Goal: Task Accomplishment & Management: Manage account settings

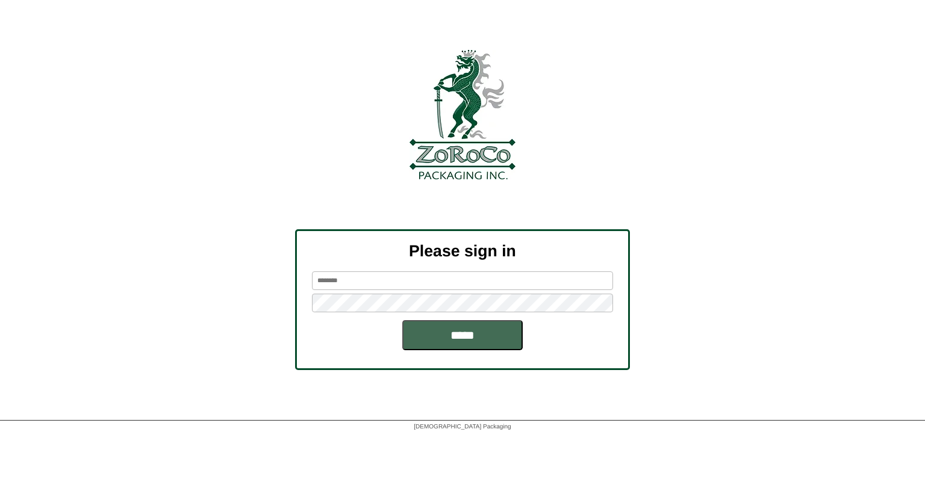
type input "*******"
click at [462, 327] on input "*****" at bounding box center [462, 335] width 120 height 30
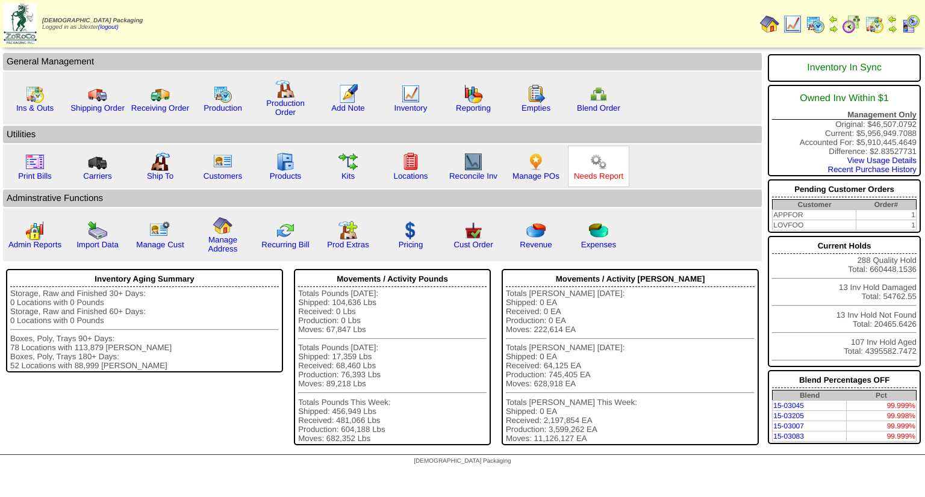
click at [578, 173] on link "Needs Report" at bounding box center [598, 176] width 49 height 9
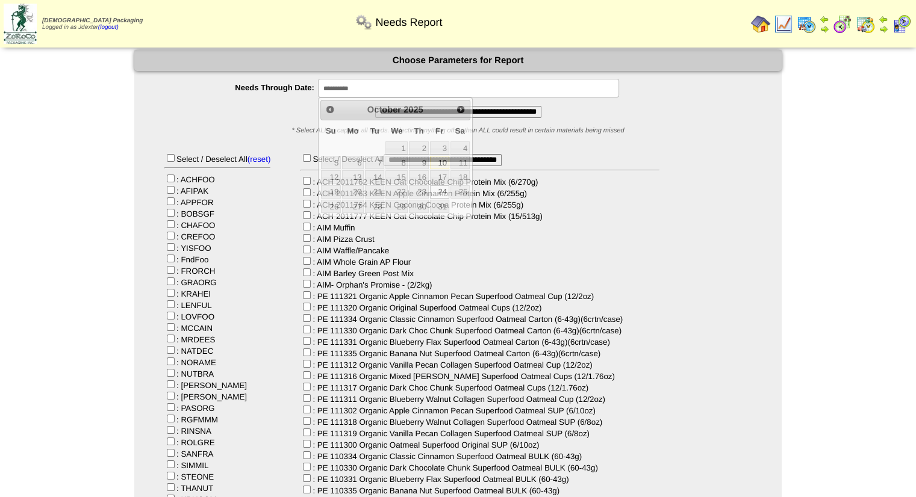
click at [376, 90] on input "**********" at bounding box center [468, 88] width 301 height 19
click at [456, 112] on span "Next" at bounding box center [461, 110] width 10 height 10
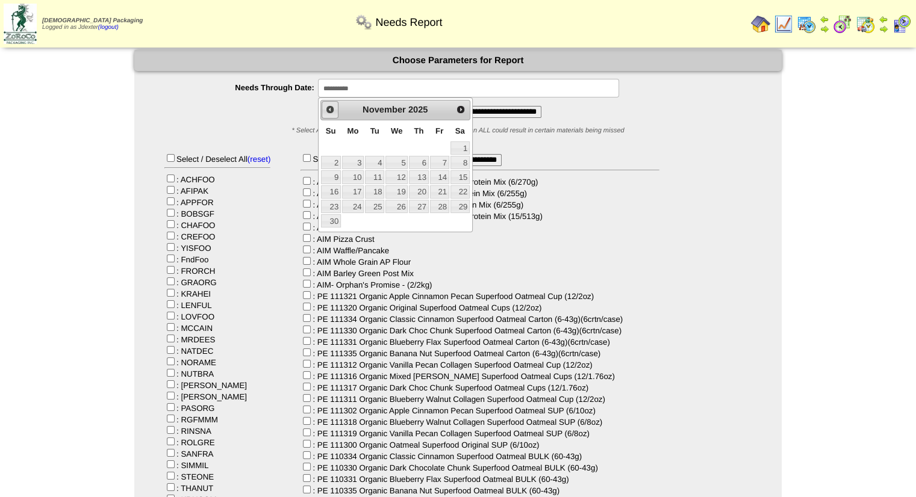
click at [333, 114] on span "Prev" at bounding box center [330, 110] width 10 height 10
click at [443, 205] on link "31" at bounding box center [439, 206] width 19 height 13
type input "**********"
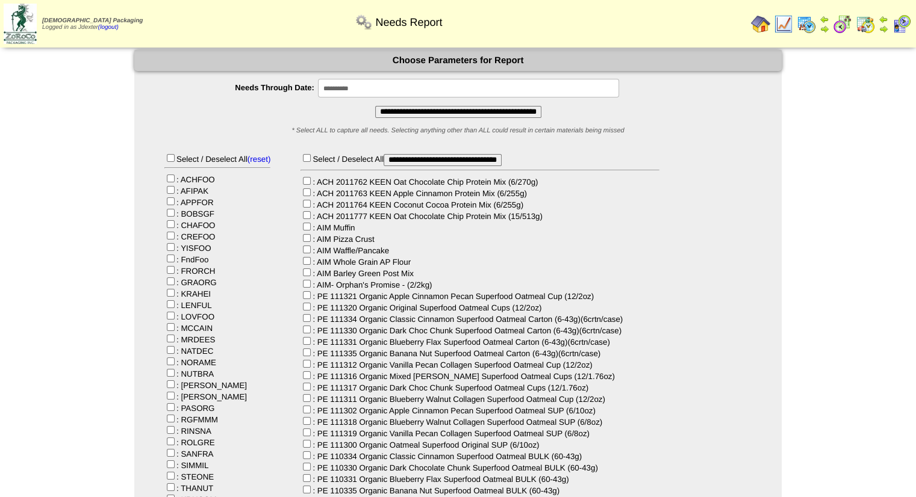
click at [470, 111] on input "**********" at bounding box center [458, 112] width 166 height 12
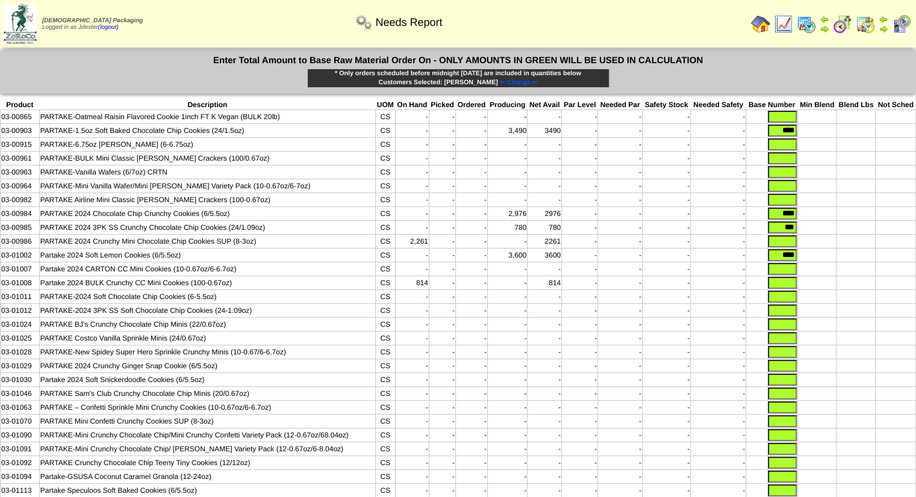
click at [798, 140] on td at bounding box center [817, 145] width 39 height 14
click at [792, 145] on input "text" at bounding box center [781, 144] width 29 height 12
type input "*****"
drag, startPoint x: 794, startPoint y: 126, endPoint x: 814, endPoint y: 119, distance: 21.1
click at [813, 120] on tbody "Product Description UOM On Hand Picked Ordered Producing Net Avail Par Level Ne…" at bounding box center [458, 375] width 915 height 550
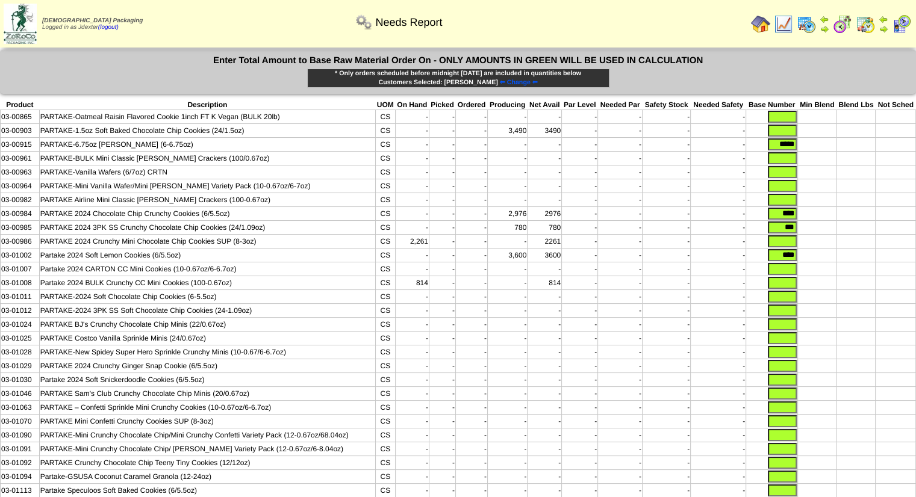
drag, startPoint x: 778, startPoint y: 219, endPoint x: 796, endPoint y: 206, distance: 21.6
click at [796, 206] on tbody "Product Description UOM On Hand Picked Ordered Producing Net Avail Par Level Ne…" at bounding box center [458, 375] width 915 height 550
type input "*"
drag, startPoint x: 778, startPoint y: 215, endPoint x: 814, endPoint y: 208, distance: 36.7
click at [814, 208] on tbody "Product Description UOM On Hand Picked Ordered Producing Net Avail Par Level Ne…" at bounding box center [458, 375] width 915 height 550
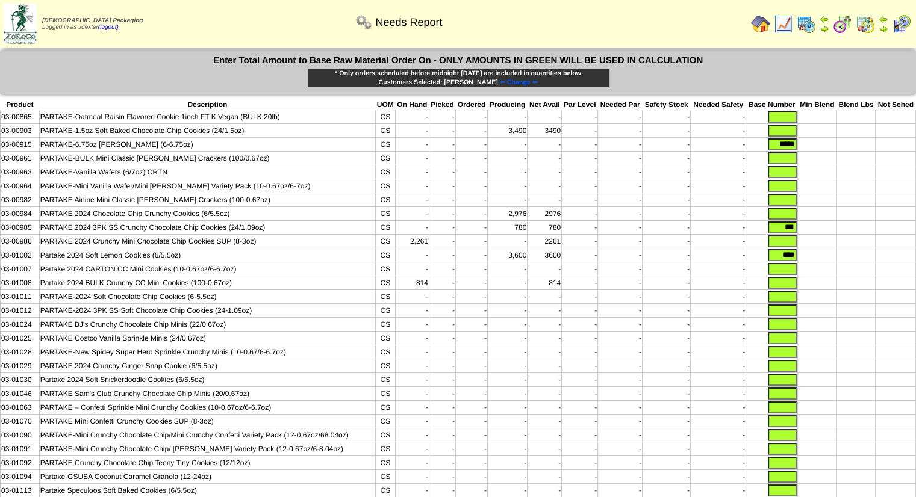
drag, startPoint x: 781, startPoint y: 231, endPoint x: 799, endPoint y: 226, distance: 18.7
click at [799, 226] on tr "03-00985 PARTAKE 2024 3PK SS Crunchy Chocolate Chip Cookies (24/1.09oz) CS - - …" at bounding box center [458, 228] width 915 height 14
drag, startPoint x: 775, startPoint y: 259, endPoint x: 796, endPoint y: 258, distance: 20.5
click at [796, 258] on input "****" at bounding box center [781, 255] width 29 height 12
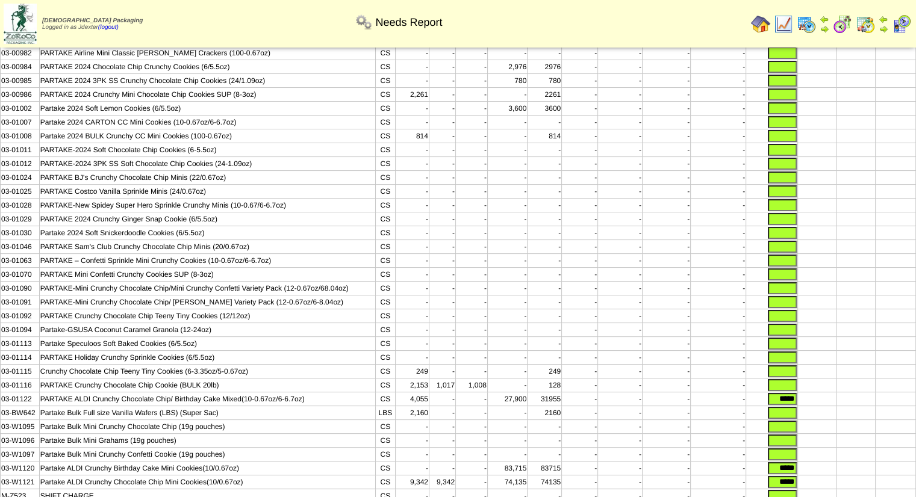
scroll to position [225, 0]
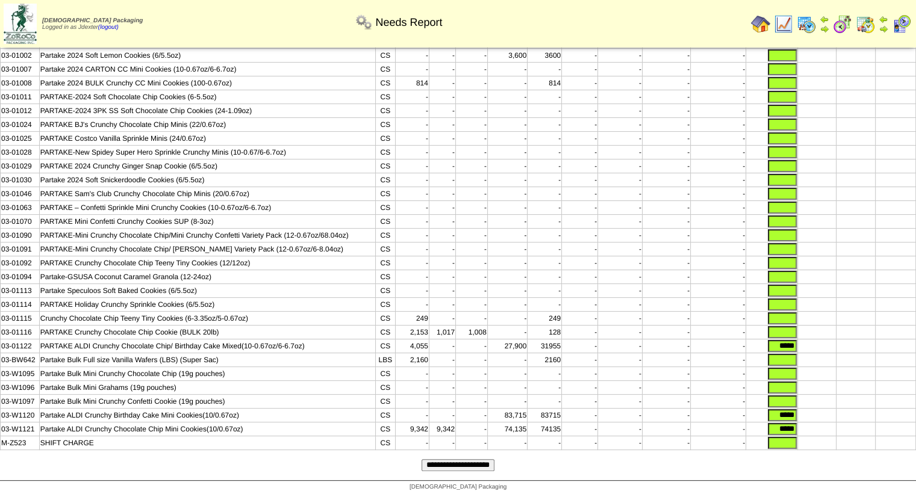
drag, startPoint x: 770, startPoint y: 338, endPoint x: 798, endPoint y: 330, distance: 28.0
click at [798, 330] on tbody "Product Description UOM On Hand Picked Ordered Producing Net Avail Par Level Ne…" at bounding box center [458, 175] width 915 height 550
drag, startPoint x: 773, startPoint y: 412, endPoint x: 831, endPoint y: 410, distance: 57.8
click at [831, 410] on tr "03-W1120 Partake ALDI Crunchy Birthday Cake Mini Cookies(10/0.67oz) CS - - - 83…" at bounding box center [458, 416] width 915 height 14
drag, startPoint x: 771, startPoint y: 427, endPoint x: 805, endPoint y: 424, distance: 33.8
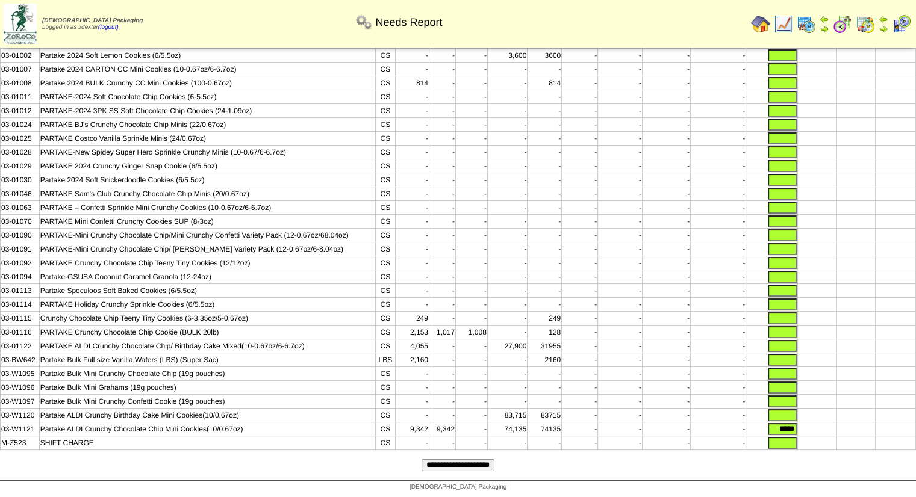
click at [805, 424] on tr "03-W1121 Partake ALDI Crunchy Chocolate Chip Mini Cookies(10/0.67oz) CS 9,342 9…" at bounding box center [458, 430] width 915 height 14
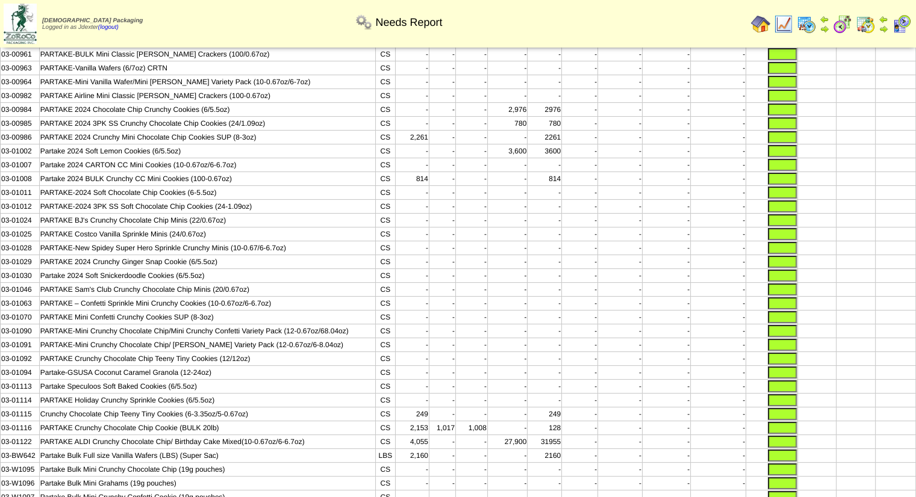
scroll to position [44, 0]
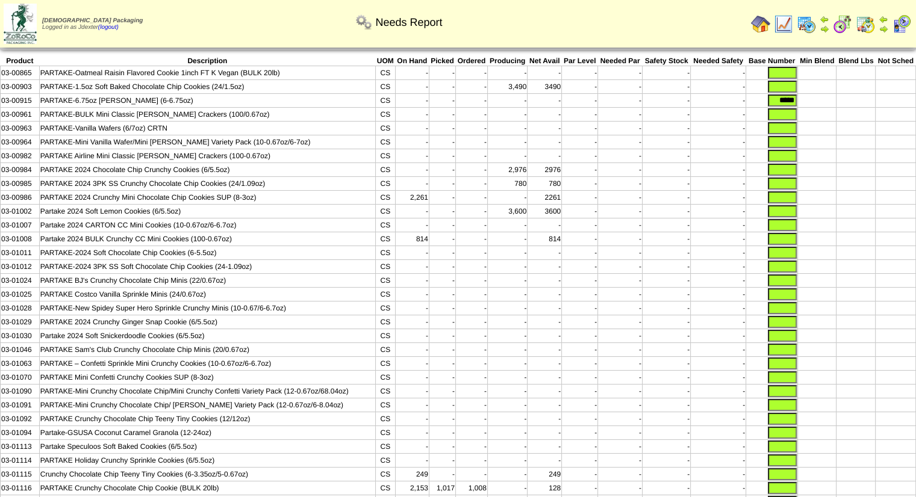
click at [790, 72] on input "text" at bounding box center [781, 73] width 29 height 12
type input "*"
click at [792, 88] on input "text" at bounding box center [781, 87] width 29 height 12
type input "*"
click at [840, 194] on td at bounding box center [855, 198] width 39 height 14
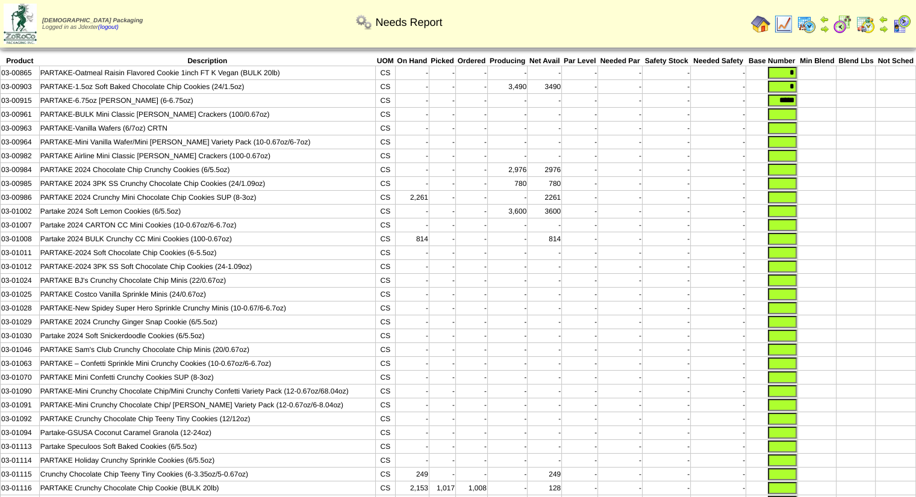
scroll to position [225, 0]
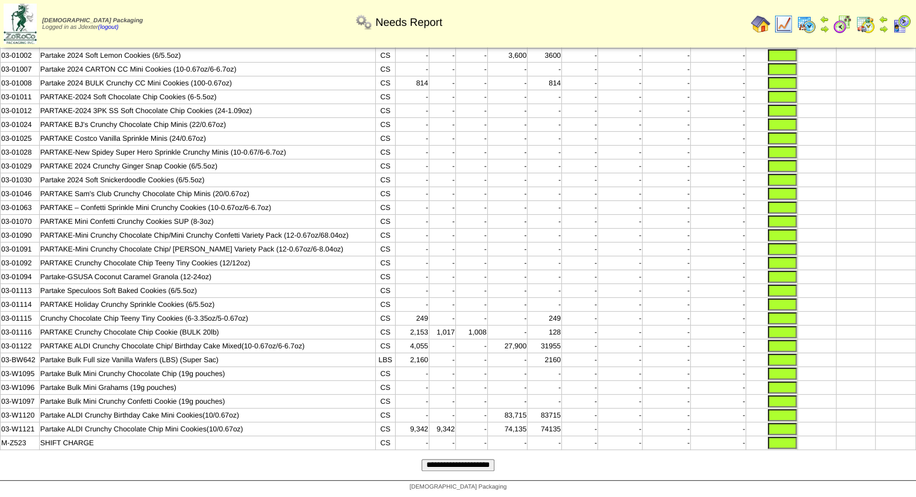
click at [783, 439] on input "text" at bounding box center [781, 443] width 29 height 12
type input "*"
click at [786, 427] on input "text" at bounding box center [781, 429] width 29 height 12
type input "*"
click at [787, 414] on input "text" at bounding box center [781, 415] width 29 height 12
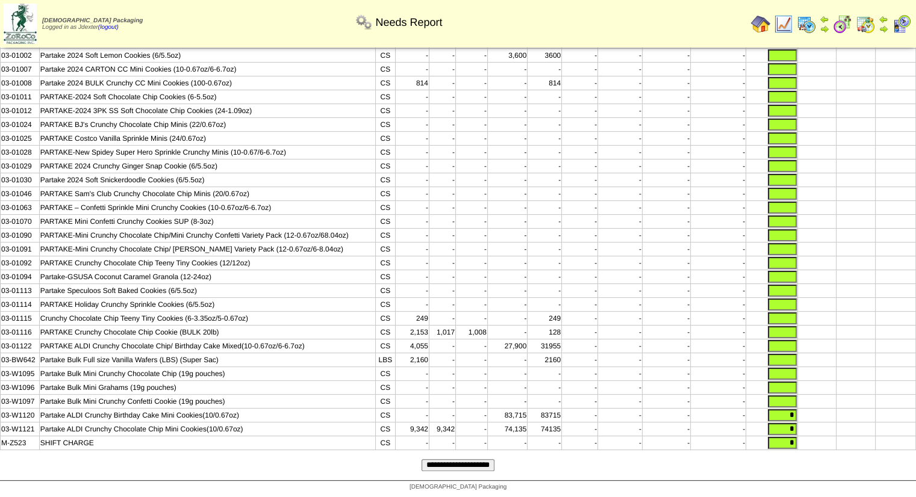
type input "*"
click at [790, 400] on input "text" at bounding box center [781, 401] width 29 height 12
type input "*"
click at [790, 385] on input "text" at bounding box center [781, 388] width 29 height 12
type input "*"
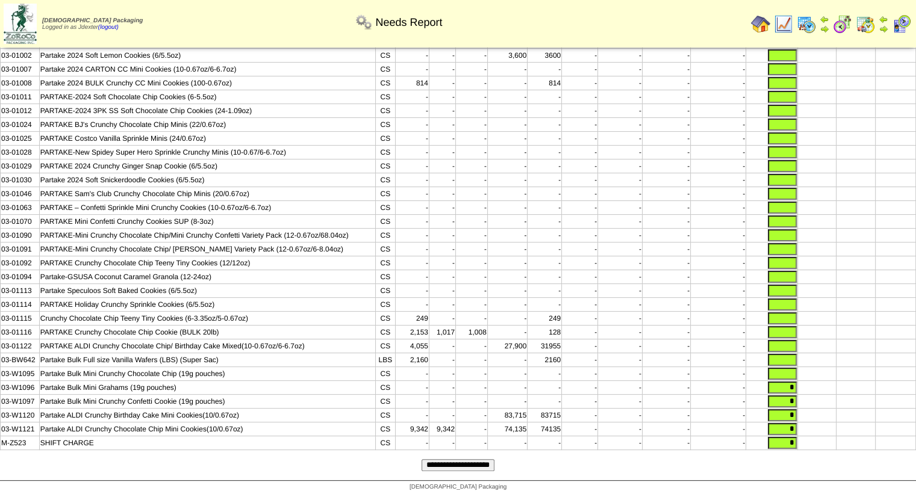
click at [790, 369] on input "text" at bounding box center [781, 374] width 29 height 12
type input "*"
click at [789, 355] on input "text" at bounding box center [781, 360] width 29 height 12
type input "*"
click at [788, 340] on input "text" at bounding box center [781, 346] width 29 height 12
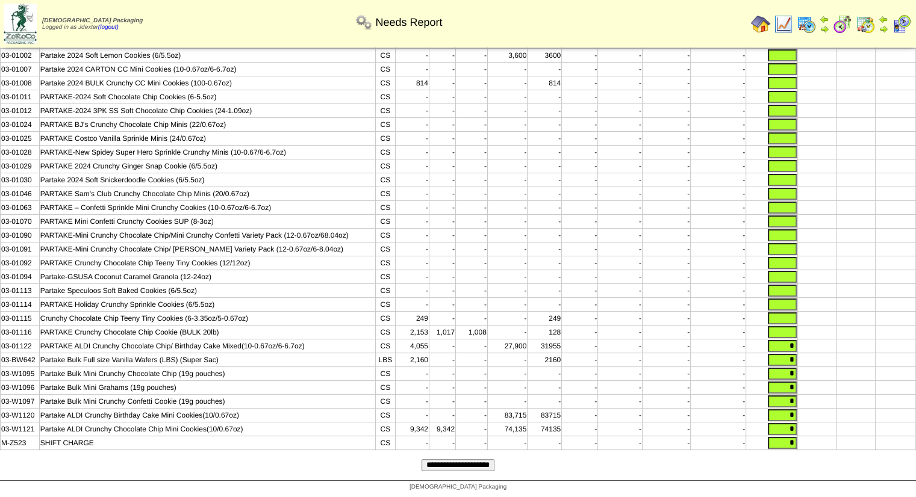
type input "*"
click at [787, 327] on input "text" at bounding box center [781, 332] width 29 height 12
type input "*"
click at [787, 312] on input "text" at bounding box center [781, 318] width 29 height 12
type input "*"
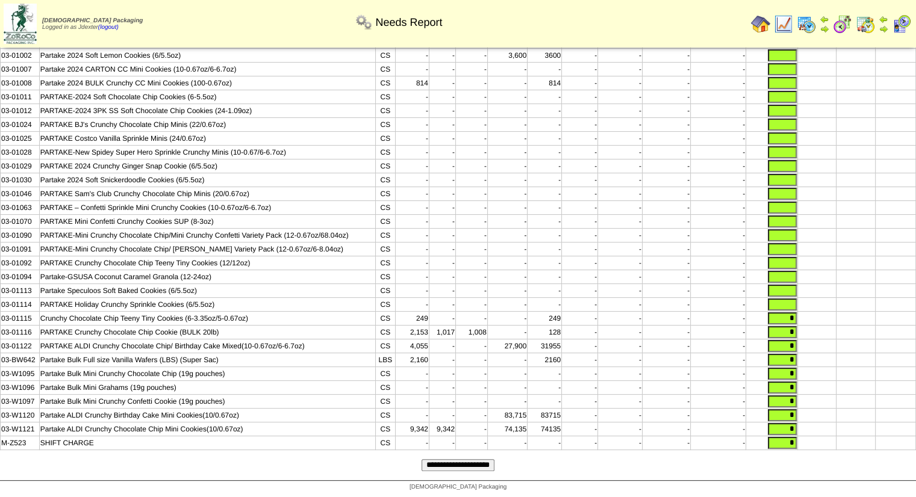
click at [789, 299] on input "text" at bounding box center [781, 305] width 29 height 12
type input "*"
click at [789, 285] on input "text" at bounding box center [781, 291] width 29 height 12
type input "*"
click at [789, 271] on input "text" at bounding box center [781, 277] width 29 height 12
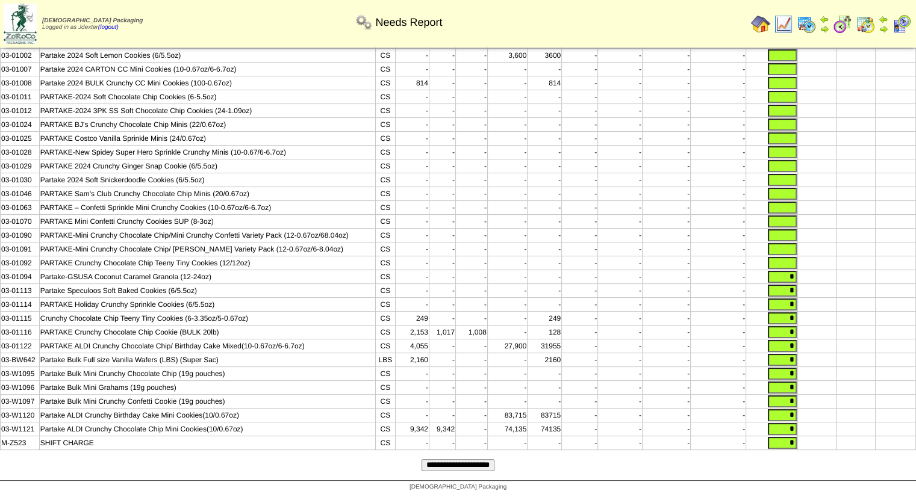
type input "*"
click at [789, 257] on input "text" at bounding box center [781, 263] width 29 height 12
type input "*"
click at [789, 243] on input "text" at bounding box center [781, 249] width 29 height 12
type input "*"
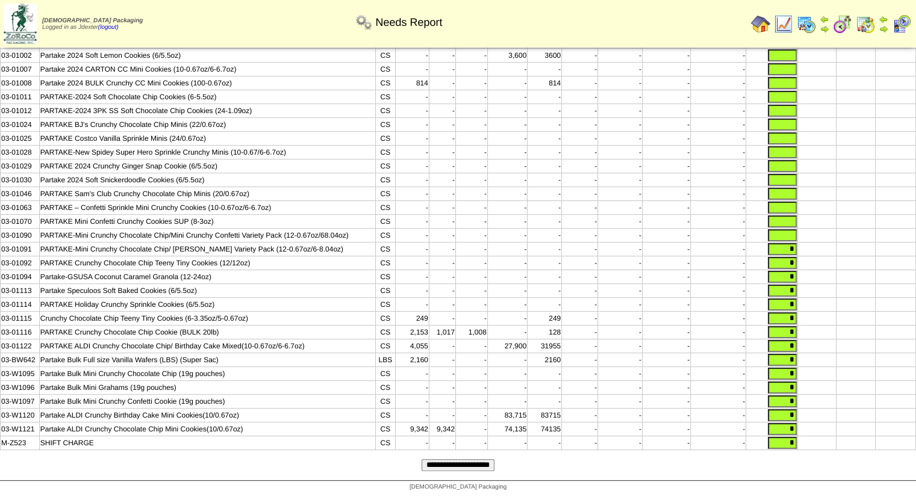
click at [790, 229] on input "text" at bounding box center [781, 235] width 29 height 12
type input "*"
click at [790, 215] on input "text" at bounding box center [781, 221] width 29 height 12
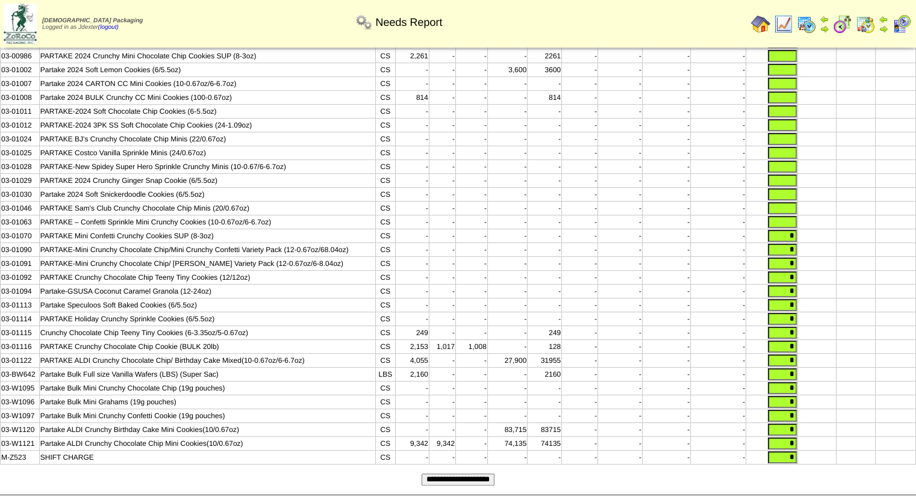
scroll to position [164, 0]
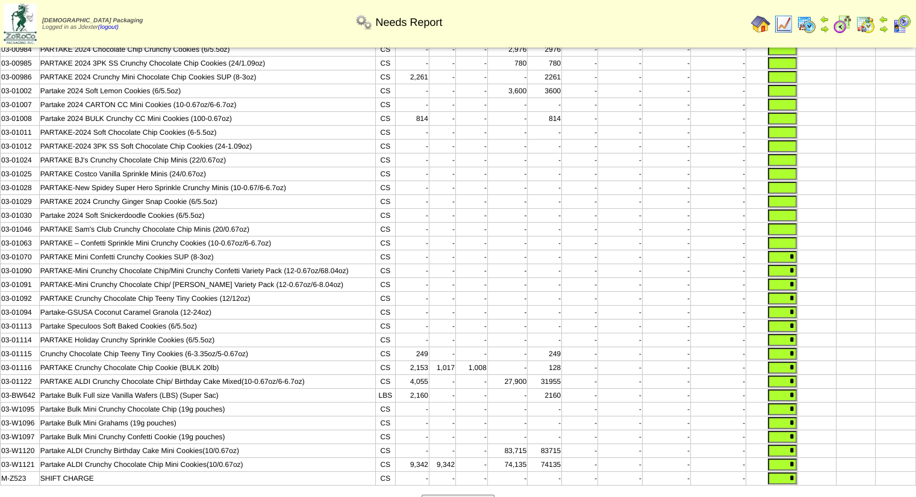
type input "*"
click at [792, 249] on input "text" at bounding box center [781, 243] width 29 height 12
type input "*"
click at [789, 235] on input "text" at bounding box center [781, 229] width 29 height 12
type input "*"
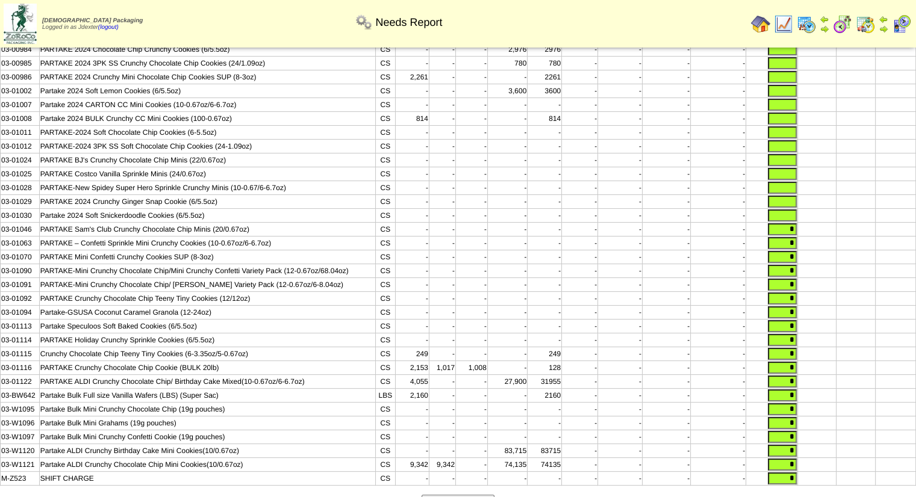
click at [790, 222] on input "text" at bounding box center [781, 215] width 29 height 12
type input "*"
click at [790, 208] on input "text" at bounding box center [781, 202] width 29 height 12
type input "*"
click at [792, 194] on input "text" at bounding box center [781, 188] width 29 height 12
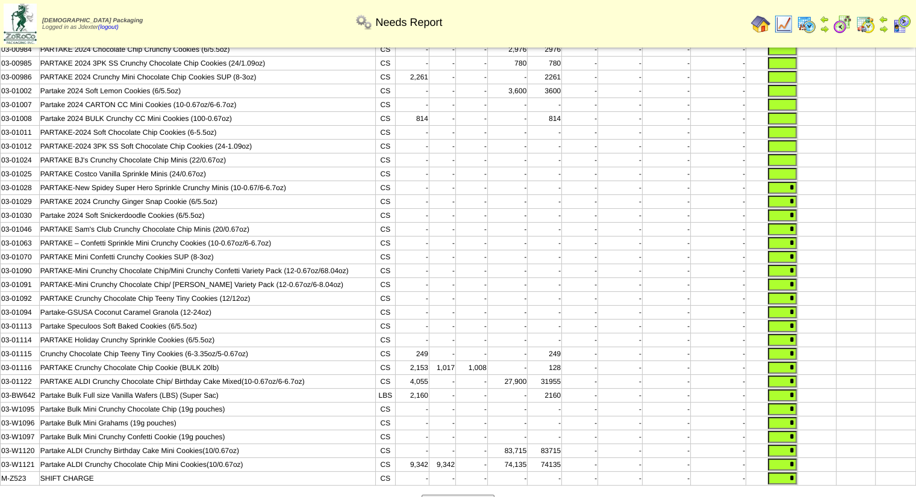
type input "*"
click at [792, 180] on input "text" at bounding box center [781, 174] width 29 height 12
type input "*"
click at [792, 166] on input "text" at bounding box center [781, 160] width 29 height 12
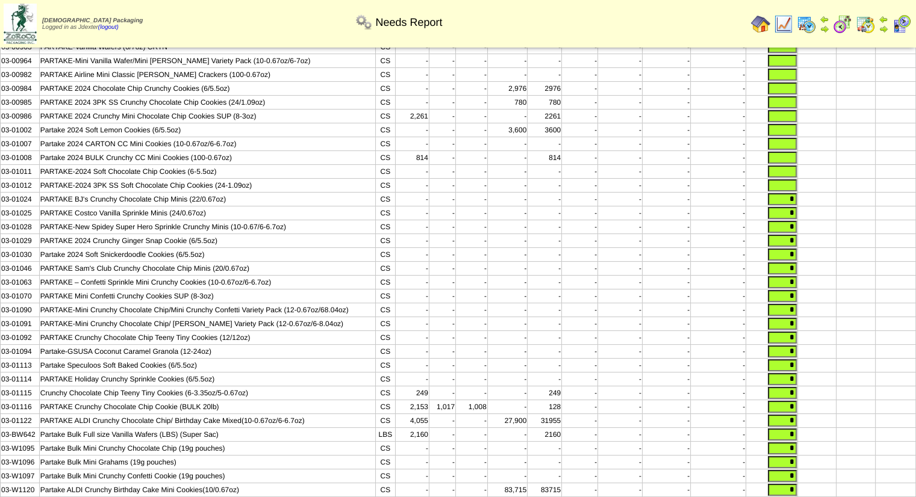
scroll to position [104, 0]
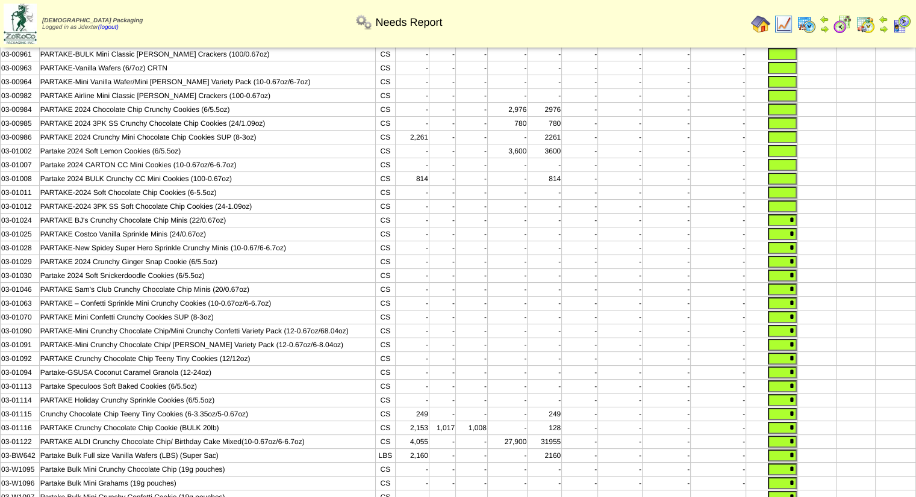
type input "*"
click at [790, 211] on input "text" at bounding box center [781, 206] width 29 height 12
type input "*"
click at [792, 196] on input "text" at bounding box center [781, 193] width 29 height 12
type input "*"
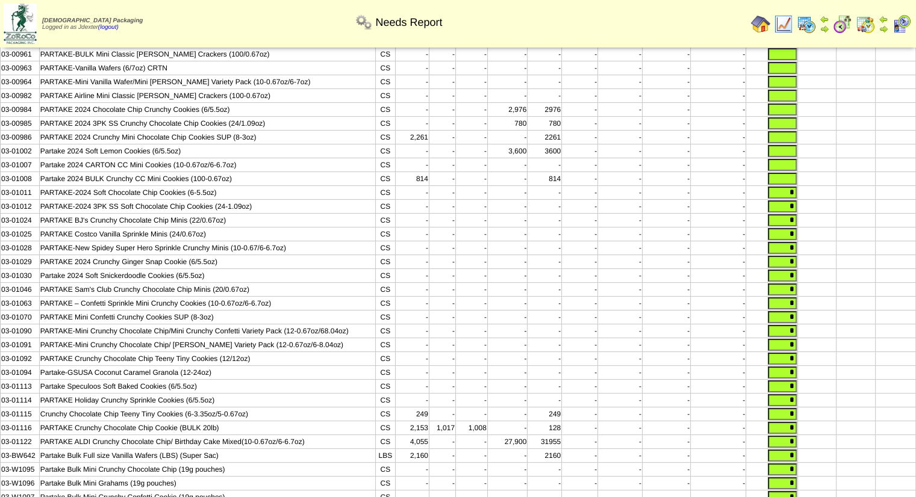
click at [790, 181] on input "text" at bounding box center [781, 179] width 29 height 12
type input "*"
click at [790, 170] on input "text" at bounding box center [781, 165] width 29 height 12
type input "*"
click at [792, 152] on input "text" at bounding box center [781, 151] width 29 height 12
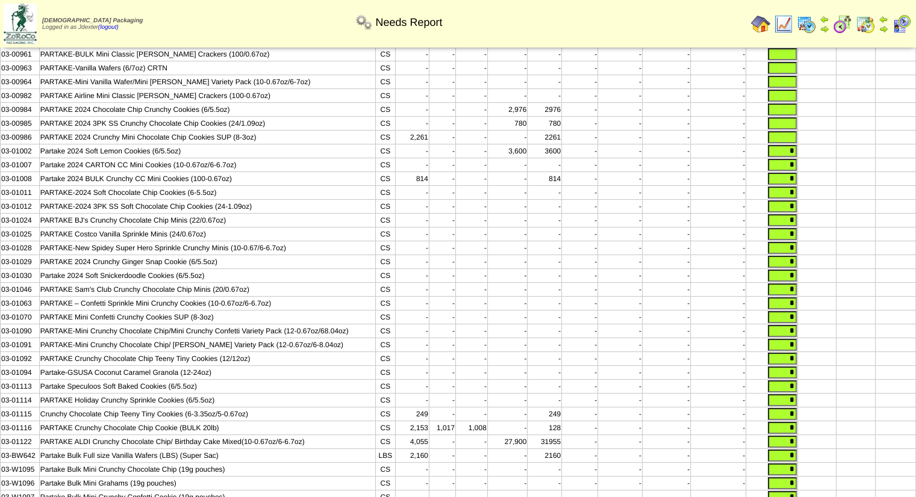
type input "*"
click at [792, 143] on input "text" at bounding box center [781, 137] width 29 height 12
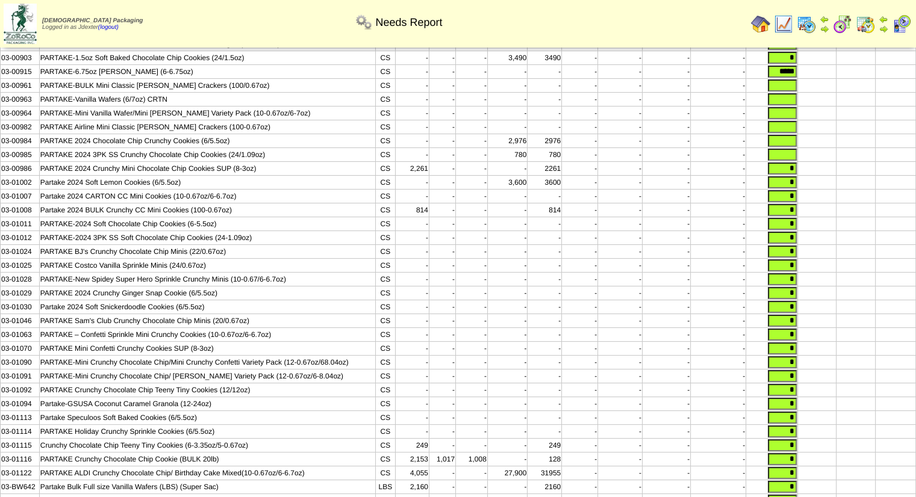
scroll to position [44, 0]
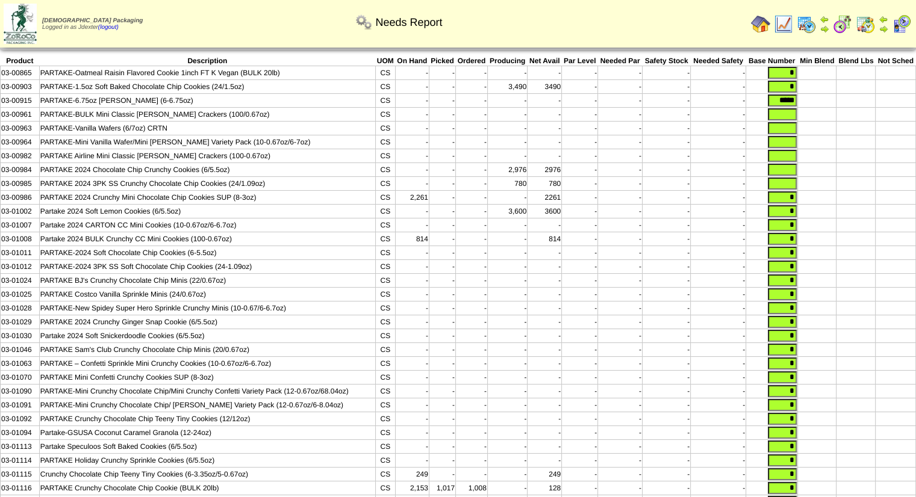
type input "*"
click at [794, 186] on input "text" at bounding box center [781, 184] width 29 height 12
type input "*"
click at [792, 172] on input "text" at bounding box center [781, 170] width 29 height 12
type input "*"
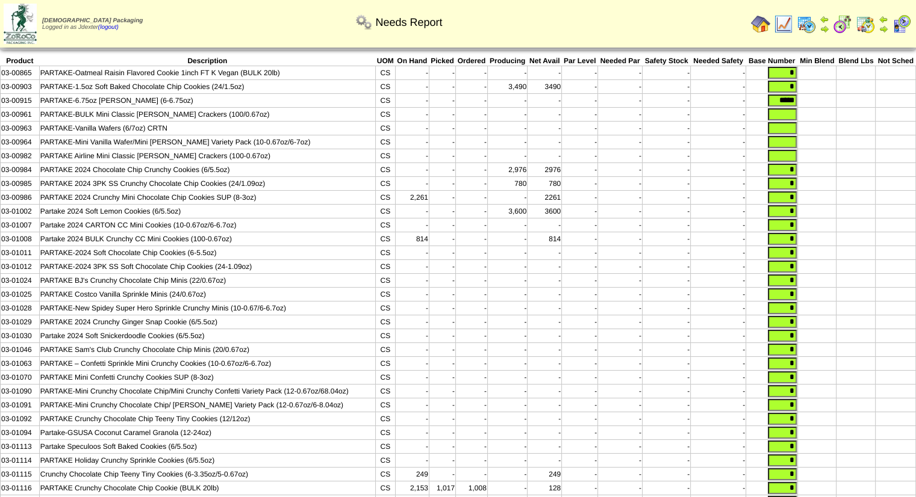
click at [792, 160] on input "text" at bounding box center [781, 156] width 29 height 12
type input "*"
click at [792, 145] on input "text" at bounding box center [781, 142] width 29 height 12
type input "*"
click at [790, 129] on input "text" at bounding box center [781, 128] width 29 height 12
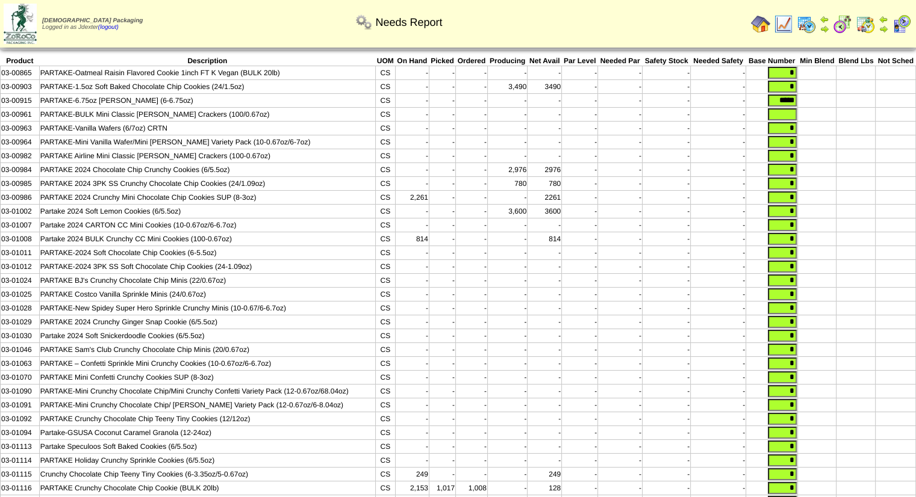
type input "*"
click at [793, 114] on input "text" at bounding box center [781, 114] width 29 height 12
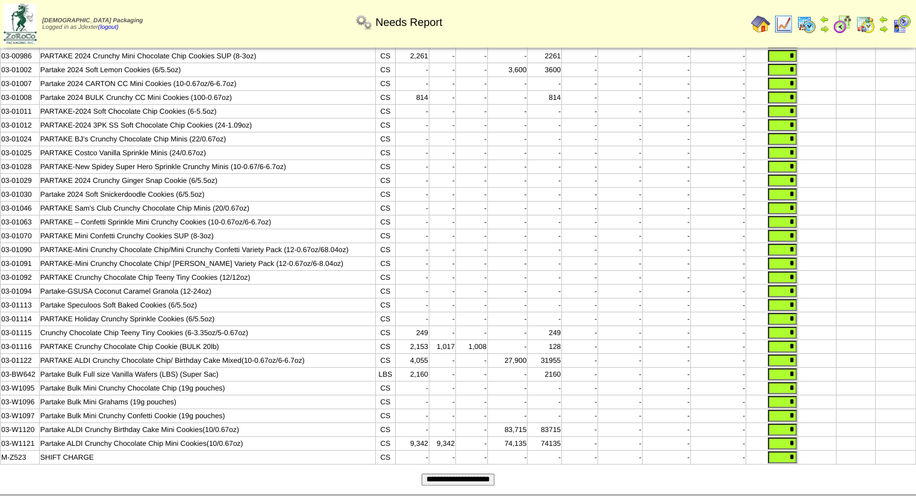
scroll to position [225, 0]
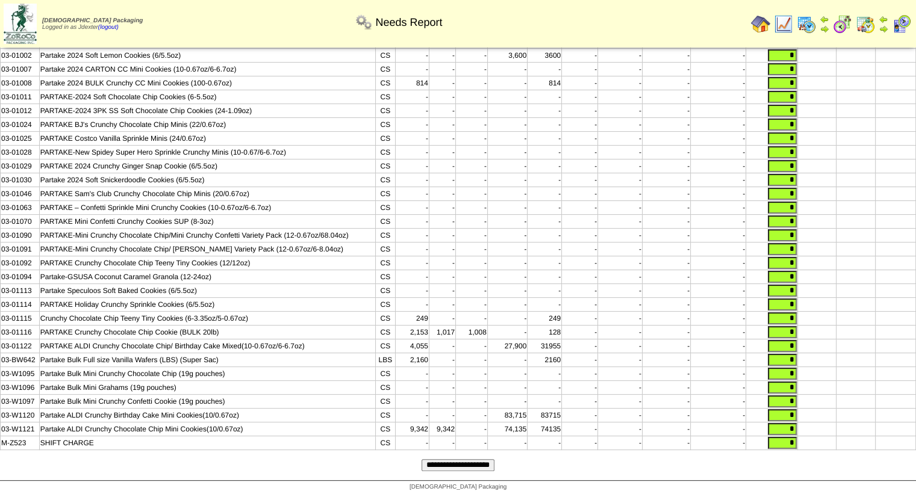
type input "*"
click at [489, 467] on input "**********" at bounding box center [457, 465] width 73 height 12
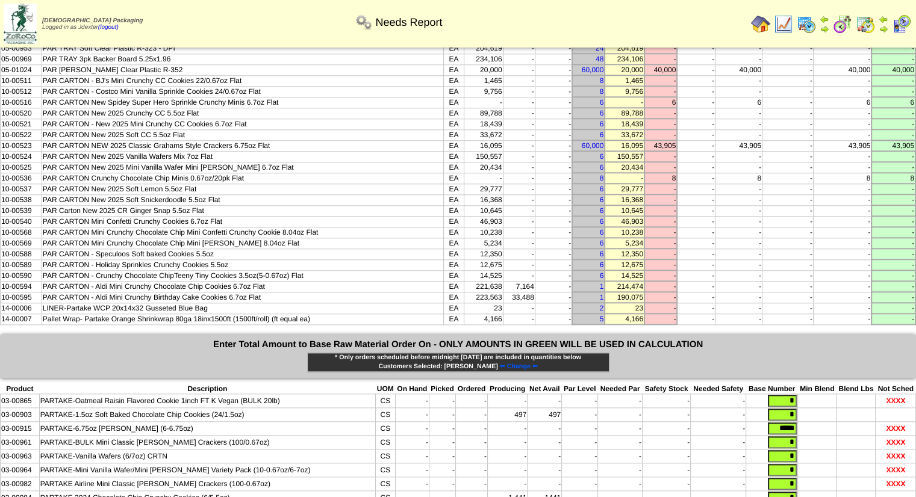
scroll to position [1264, 0]
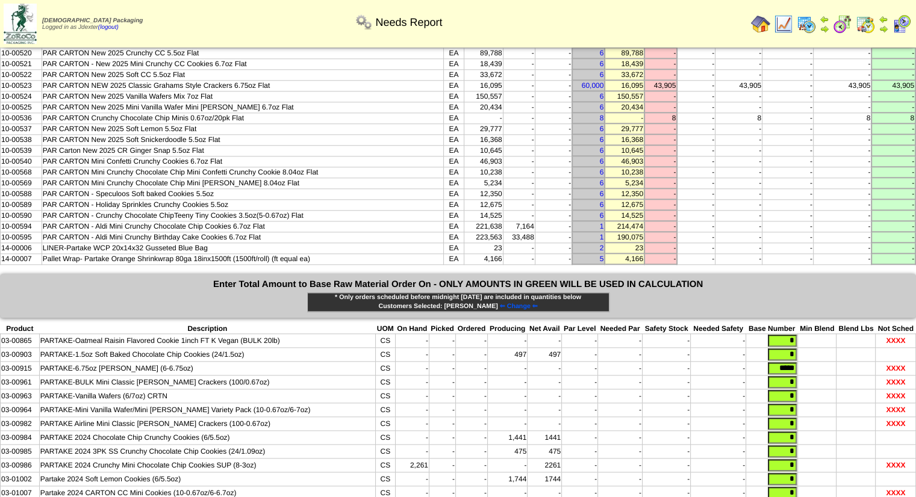
click at [780, 362] on input "*****" at bounding box center [781, 368] width 29 height 12
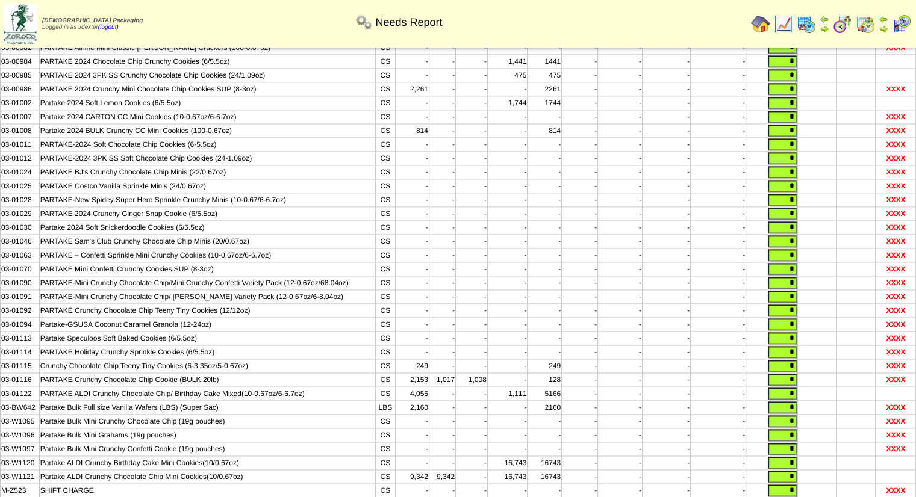
scroll to position [1649, 0]
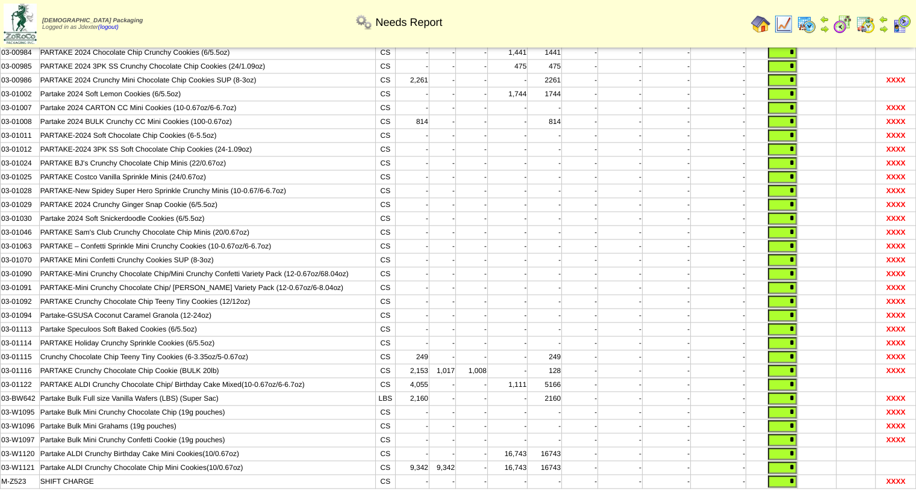
type input "****"
click at [453, 497] on input "**********" at bounding box center [457, 504] width 73 height 12
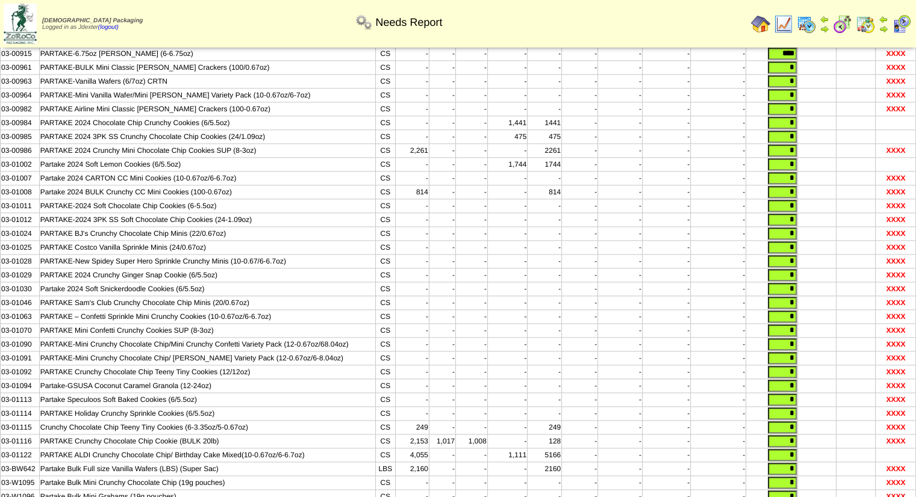
scroll to position [1649, 0]
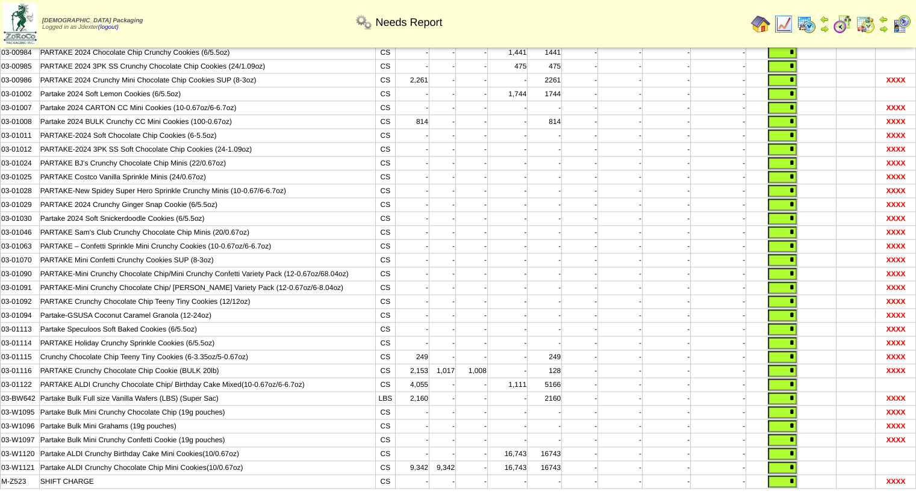
click at [785, 420] on input "*" at bounding box center [781, 426] width 29 height 12
click at [790, 389] on tbody "Product Description UOM On Hand Picked Ordered Producing Net Avail Par Level Ne…" at bounding box center [458, 214] width 915 height 550
drag, startPoint x: 789, startPoint y: 382, endPoint x: 805, endPoint y: 380, distance: 16.4
click at [805, 420] on tr "03-W1096 Partake Bulk Mini Grahams (19g pouches) CS - - - - - - - - - *" at bounding box center [458, 427] width 915 height 14
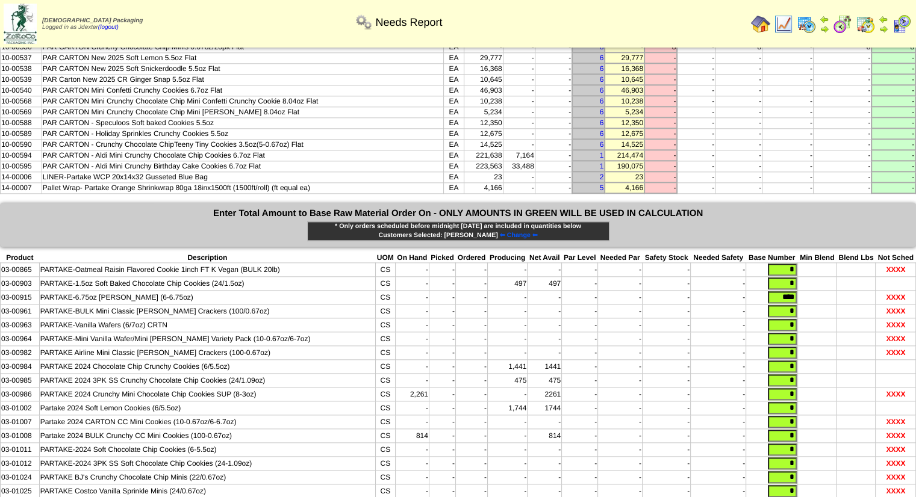
scroll to position [1288, 0]
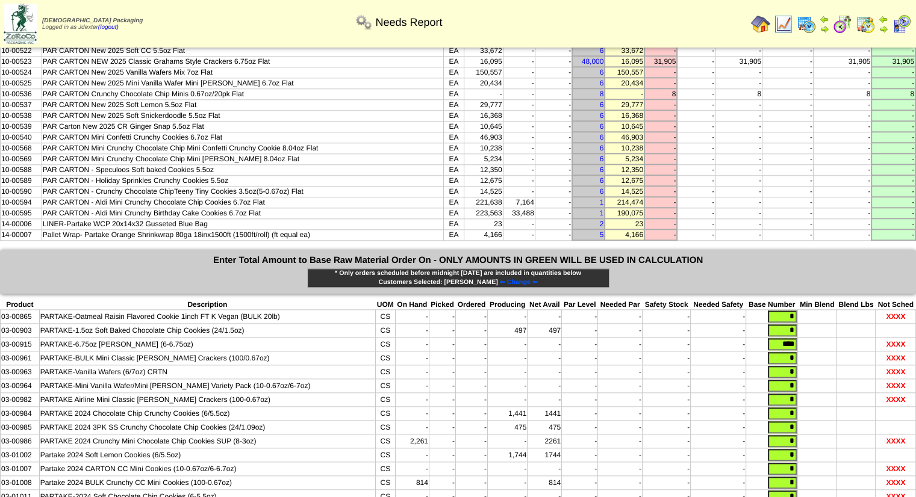
type input "****"
drag, startPoint x: 775, startPoint y: 277, endPoint x: 804, endPoint y: 277, distance: 28.9
click at [804, 338] on tr "03-00915 PARTAKE-6.75oz Graham Cracker (6-6.75oz) CS - - - - - - - - - ****" at bounding box center [458, 345] width 915 height 14
type input "*"
click at [677, 393] on td "-" at bounding box center [666, 400] width 48 height 14
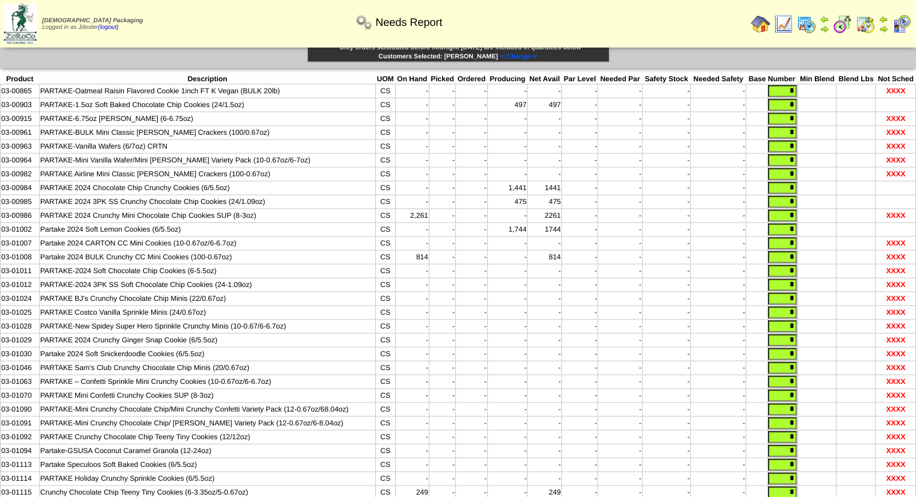
scroll to position [1649, 0]
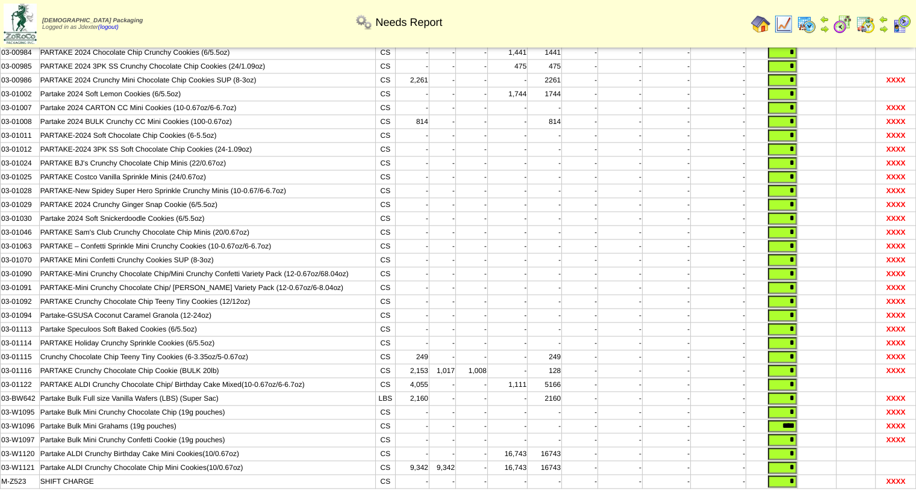
click at [494, 497] on input "**********" at bounding box center [457, 504] width 73 height 12
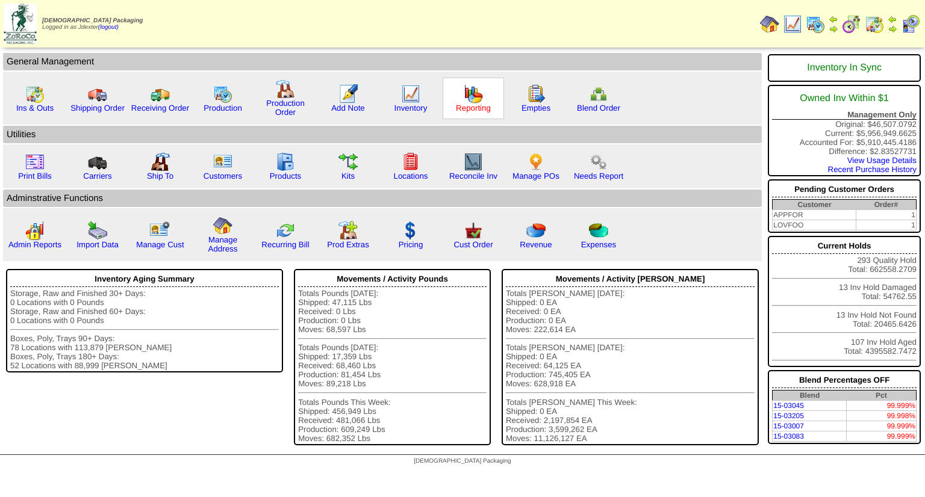
click at [465, 107] on link "Reporting" at bounding box center [473, 108] width 35 height 9
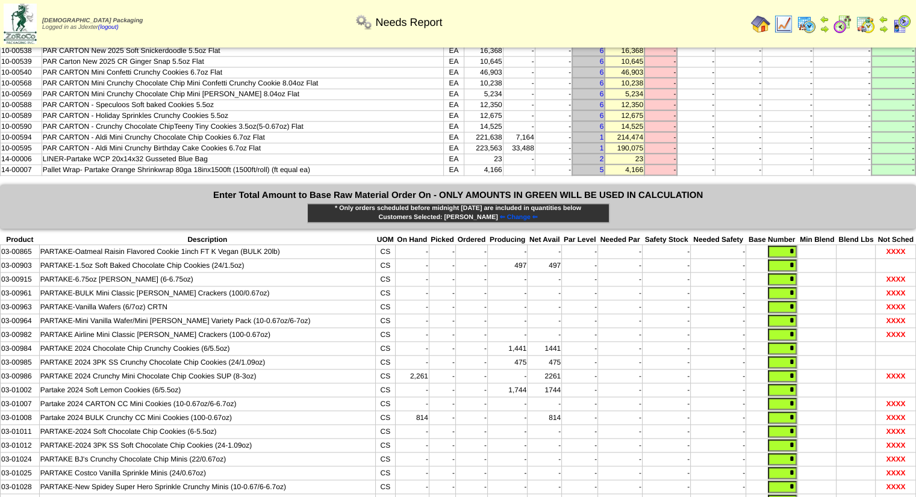
scroll to position [1348, 0]
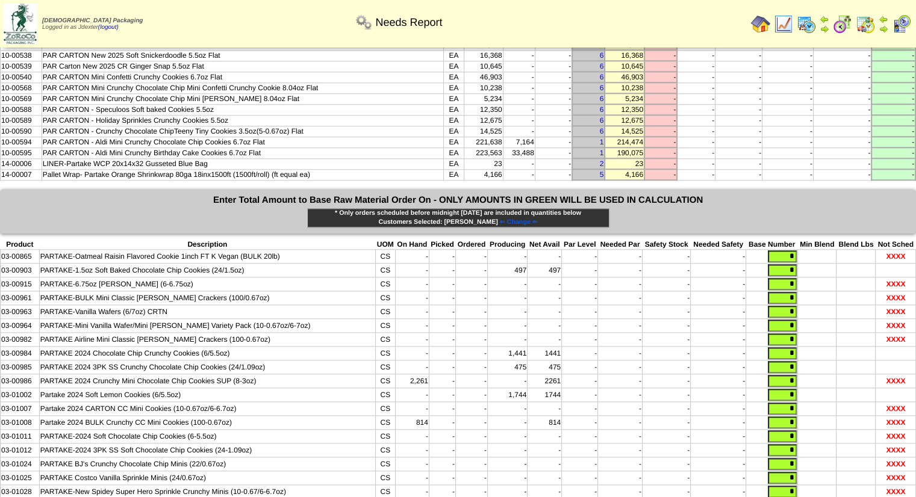
drag, startPoint x: 780, startPoint y: 219, endPoint x: 793, endPoint y: 219, distance: 13.3
click at [793, 278] on input "*" at bounding box center [781, 284] width 29 height 12
type input "****"
click at [689, 374] on td "-" at bounding box center [666, 381] width 48 height 14
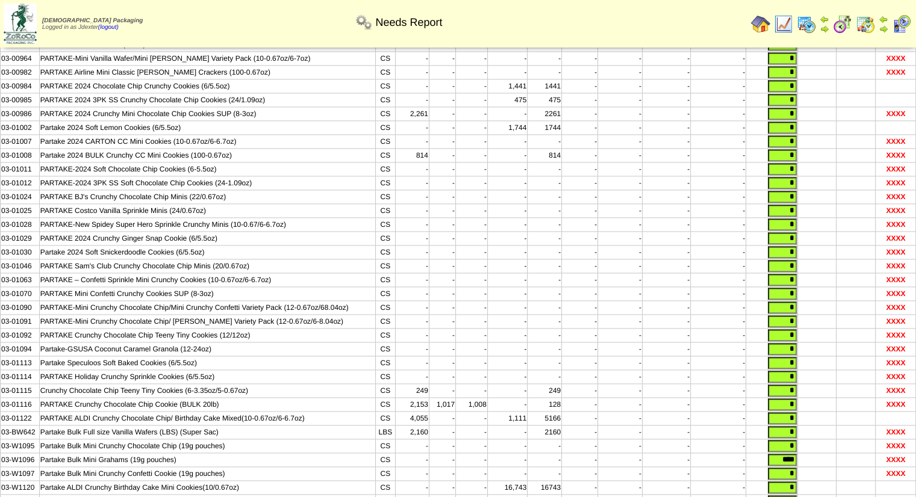
scroll to position [1649, 0]
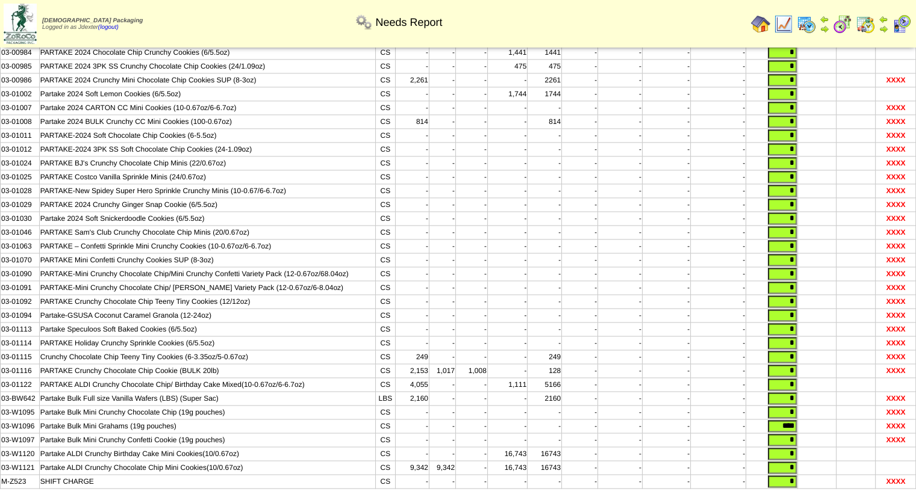
click at [466, 497] on input "**********" at bounding box center [457, 504] width 73 height 12
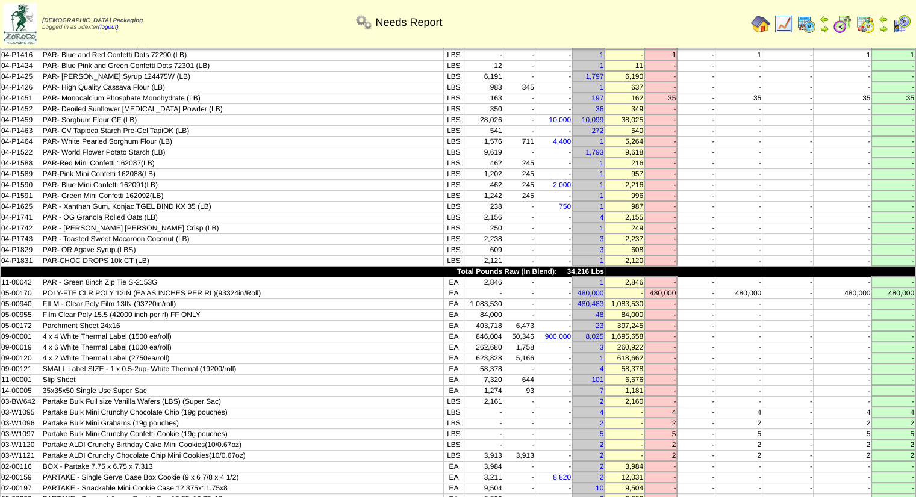
scroll to position [445, 0]
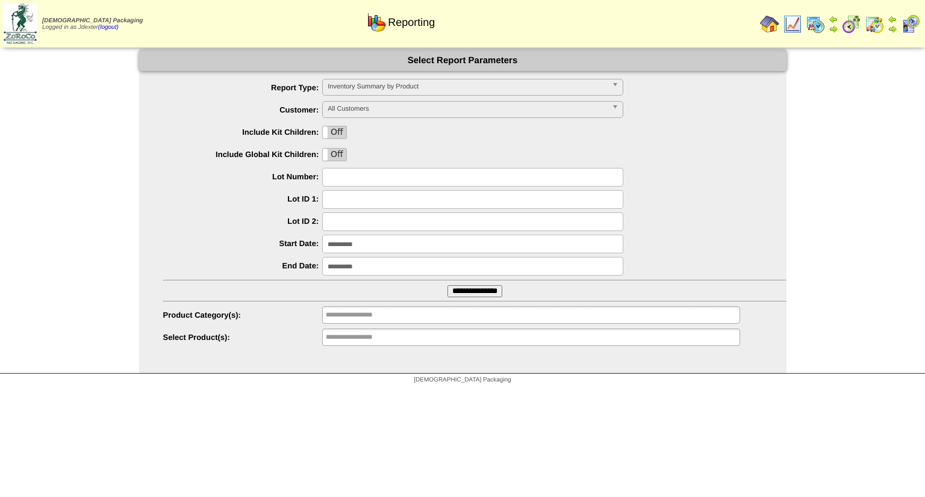
click at [413, 90] on span "Inventory Summary by Product" at bounding box center [466, 86] width 279 height 14
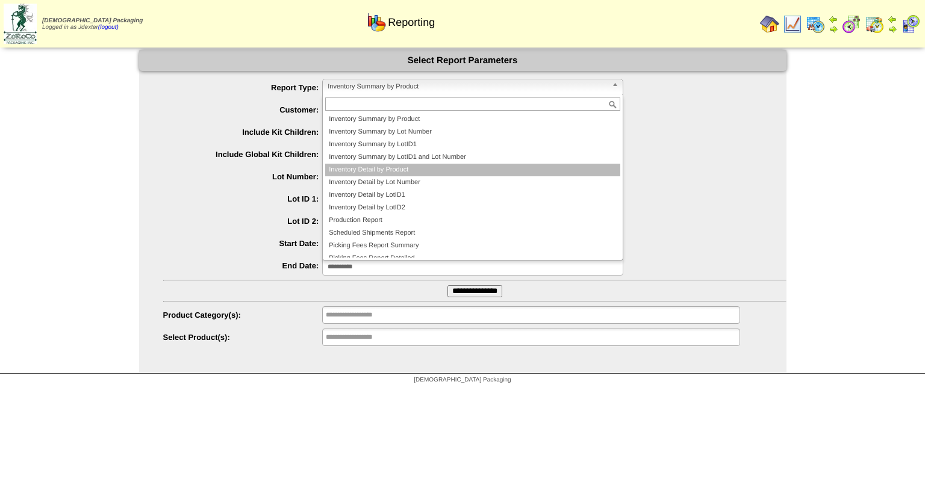
click at [402, 164] on li "Inventory Detail by Product" at bounding box center [472, 170] width 295 height 13
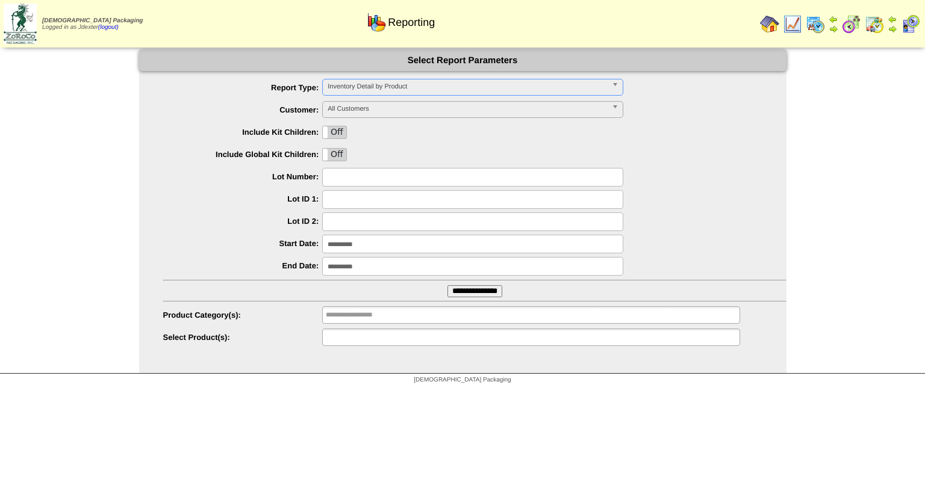
click at [395, 338] on input "text" at bounding box center [364, 337] width 77 height 15
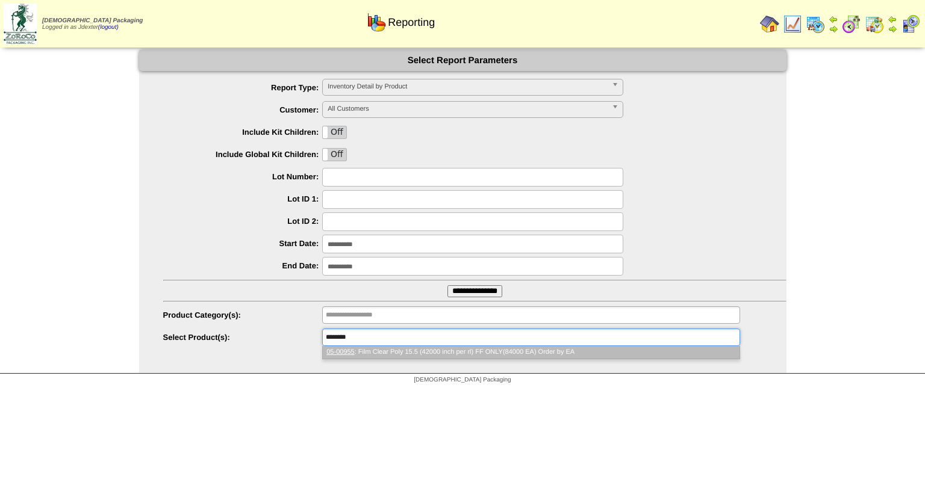
type input "********"
click at [486, 355] on li "05-00955 : Film Clear Poly 15.5 (42000 inch per rl) FF ONLY(84000 EA) Order by …" at bounding box center [531, 352] width 416 height 13
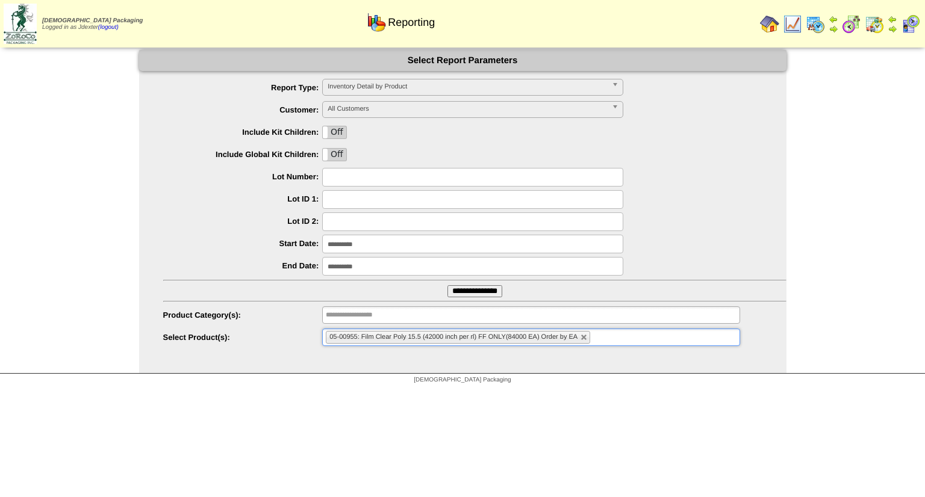
click at [486, 295] on input "**********" at bounding box center [474, 291] width 55 height 12
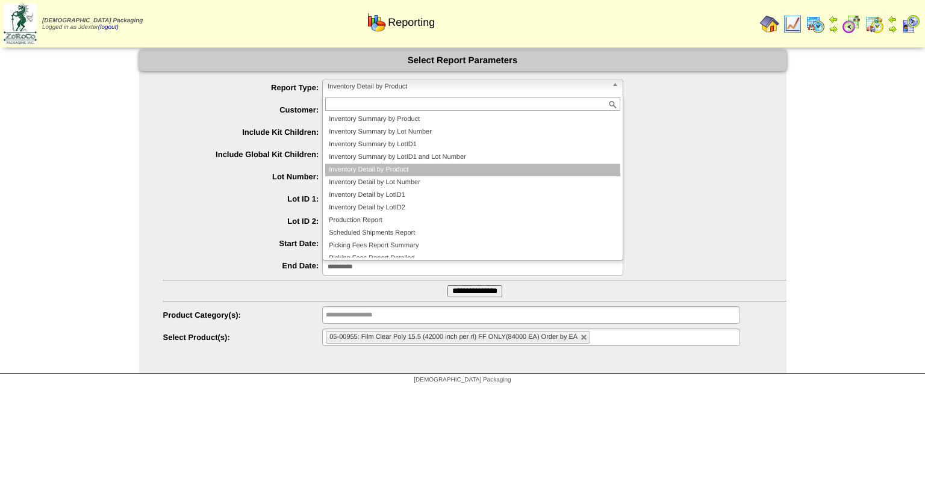
click at [388, 90] on span "Inventory Detail by Product" at bounding box center [466, 86] width 279 height 14
click at [400, 167] on li "Inventory Detail by Product" at bounding box center [472, 170] width 295 height 13
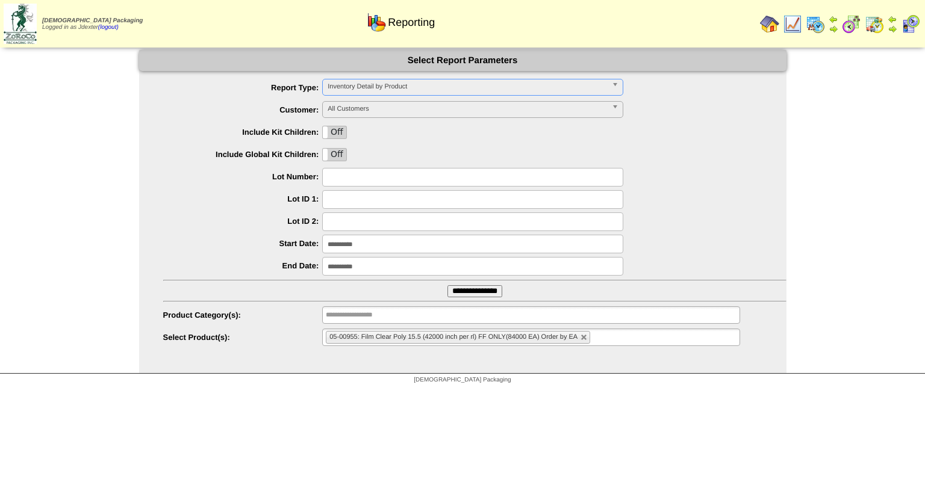
click at [388, 250] on input "**********" at bounding box center [472, 244] width 301 height 19
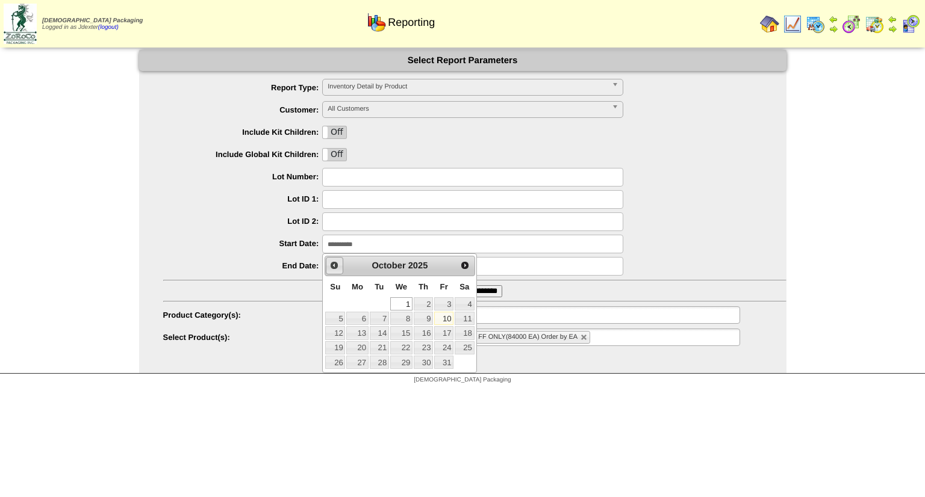
click at [333, 266] on span "Prev" at bounding box center [334, 266] width 10 height 10
click at [332, 264] on span "Prev" at bounding box center [334, 266] width 10 height 10
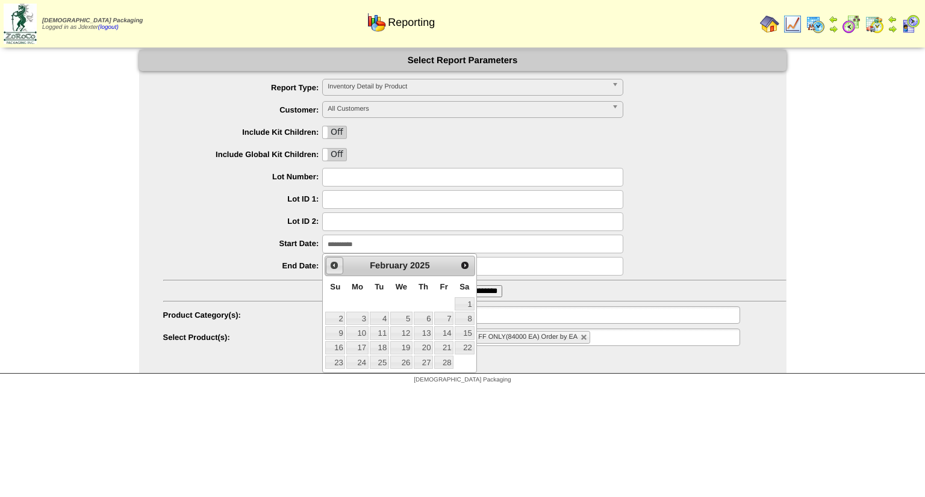
click at [332, 264] on span "Prev" at bounding box center [334, 266] width 10 height 10
click at [404, 303] on link "1" at bounding box center [401, 303] width 22 height 13
type input "**********"
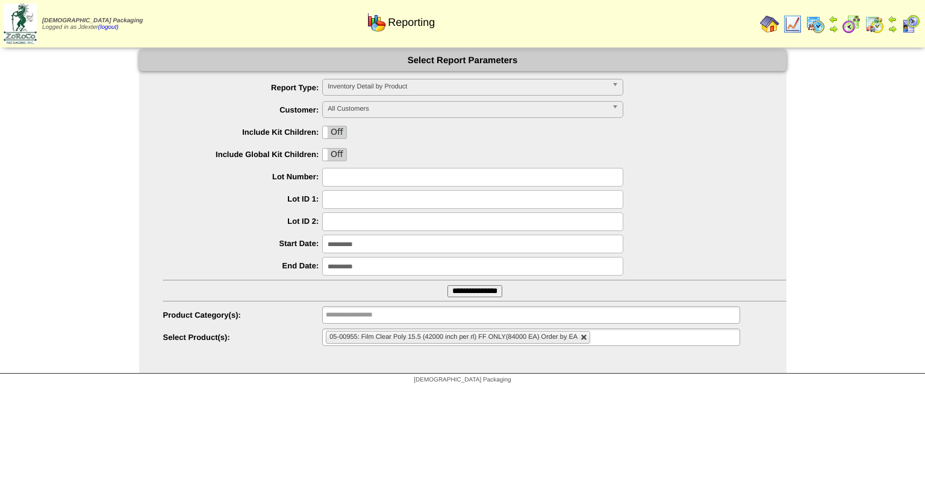
click at [584, 340] on link at bounding box center [583, 337] width 7 height 7
type input "**********"
click at [583, 340] on ul at bounding box center [530, 337] width 417 height 17
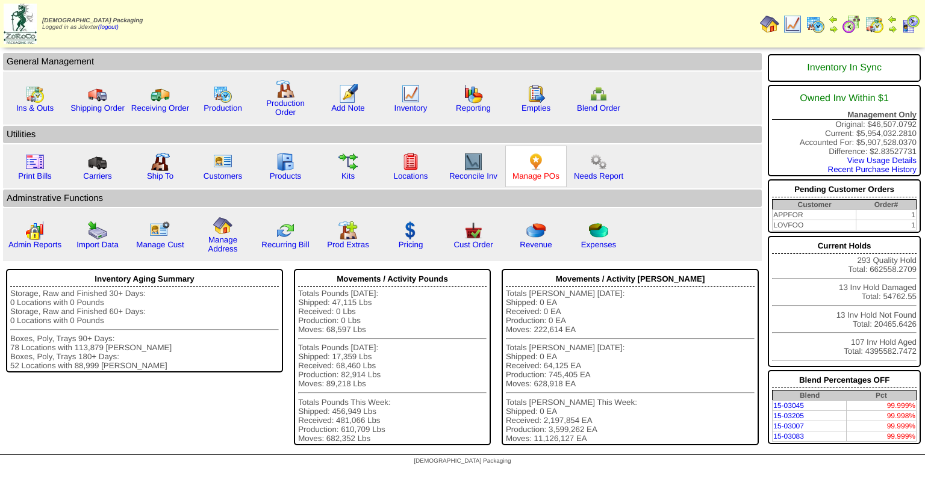
click at [530, 177] on link "Manage POs" at bounding box center [535, 176] width 47 height 9
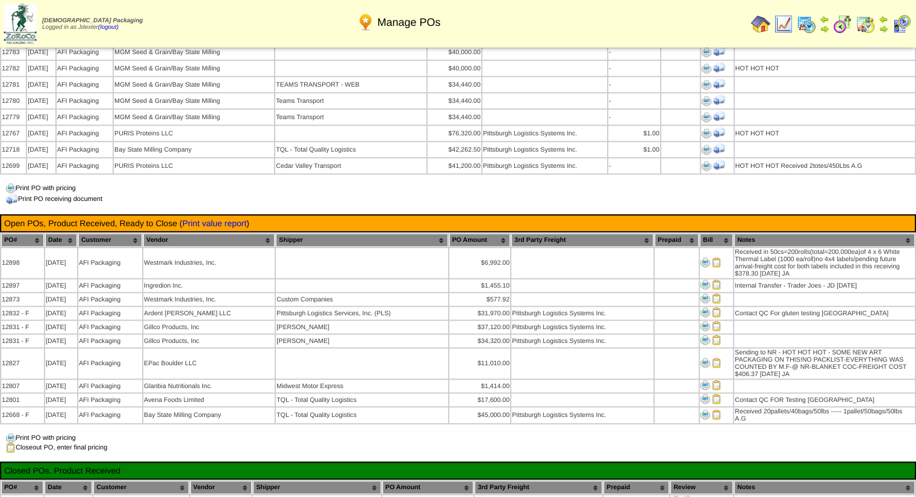
scroll to position [1204, 0]
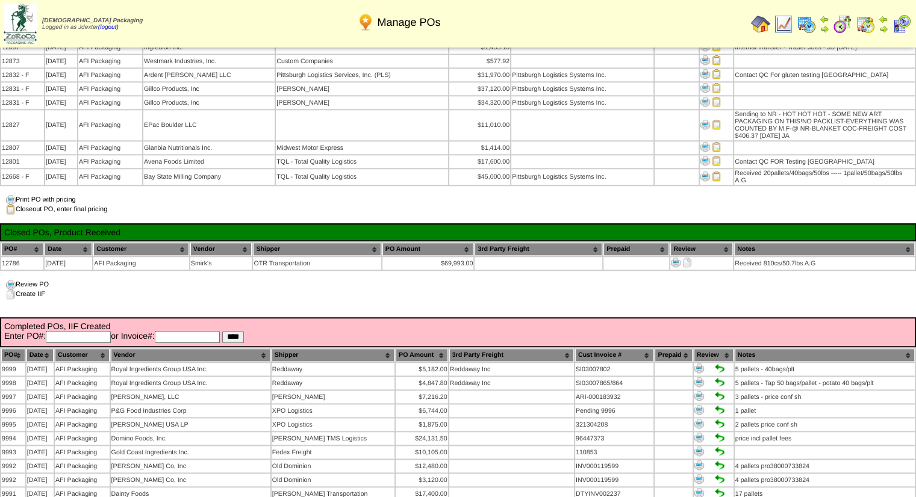
click at [90, 349] on th "Customer" at bounding box center [82, 355] width 55 height 13
click at [89, 331] on input "text" at bounding box center [78, 337] width 65 height 12
type input "*****"
click at [222, 331] on input "****" at bounding box center [233, 337] width 22 height 12
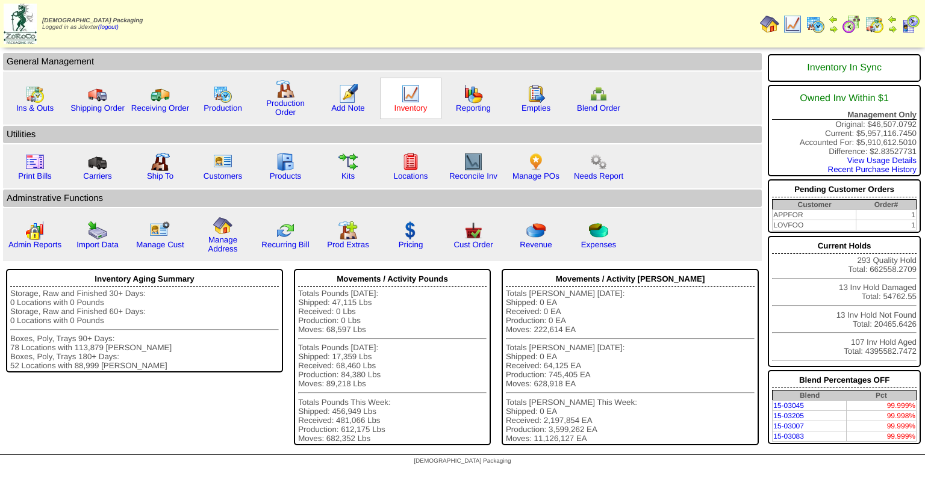
click at [414, 108] on link "Inventory" at bounding box center [410, 108] width 33 height 9
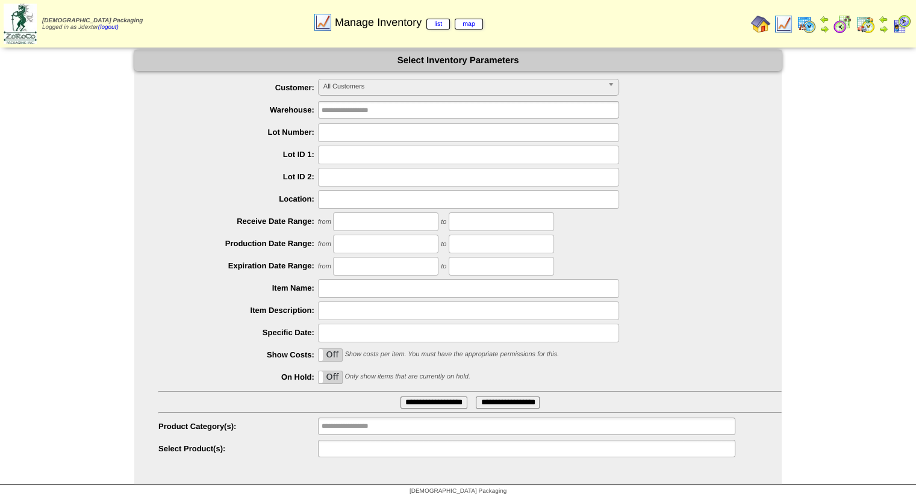
click at [363, 454] on input "text" at bounding box center [359, 448] width 77 height 15
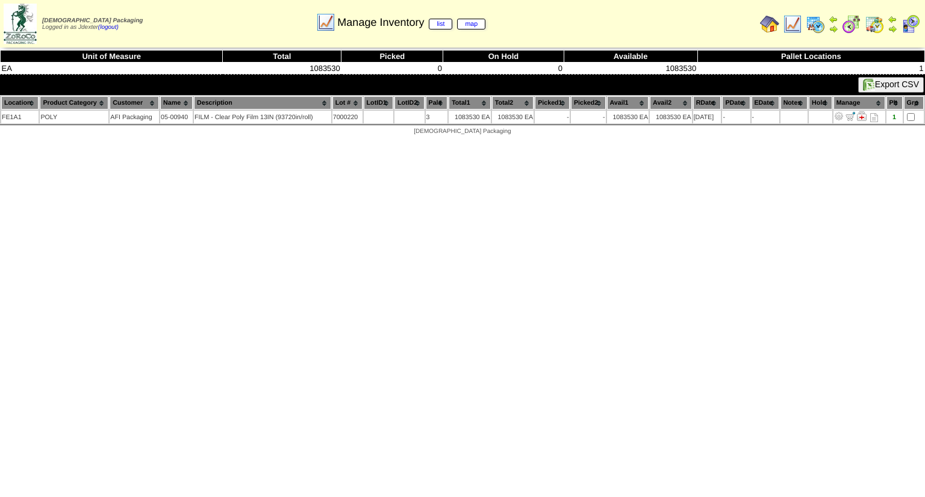
click at [330, 141] on html "Zoroco Packaging Logged in as Jdexter (logout) Print All" at bounding box center [462, 70] width 925 height 141
click at [435, 141] on html "Zoroco Packaging Logged in as Jdexter (logout) Print All" at bounding box center [462, 70] width 925 height 141
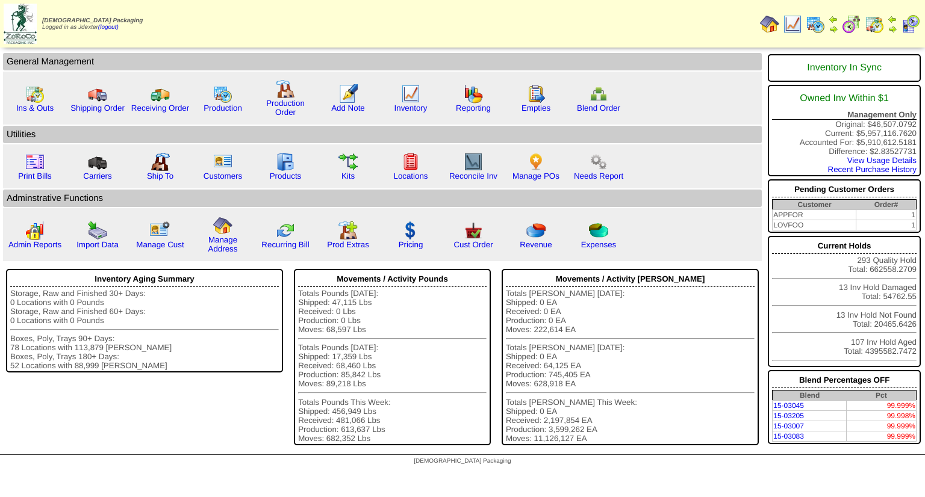
click at [893, 24] on img at bounding box center [892, 29] width 10 height 10
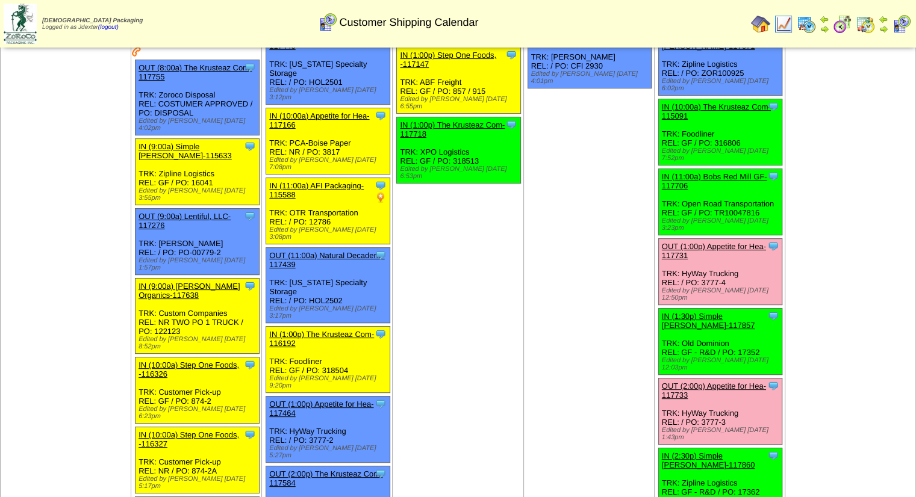
scroll to position [301, 0]
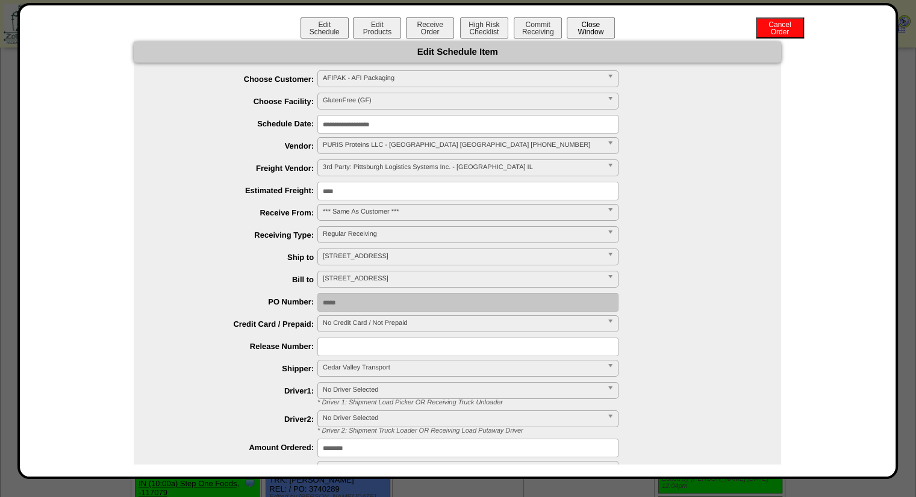
click at [597, 27] on button "Close Window" at bounding box center [590, 27] width 48 height 21
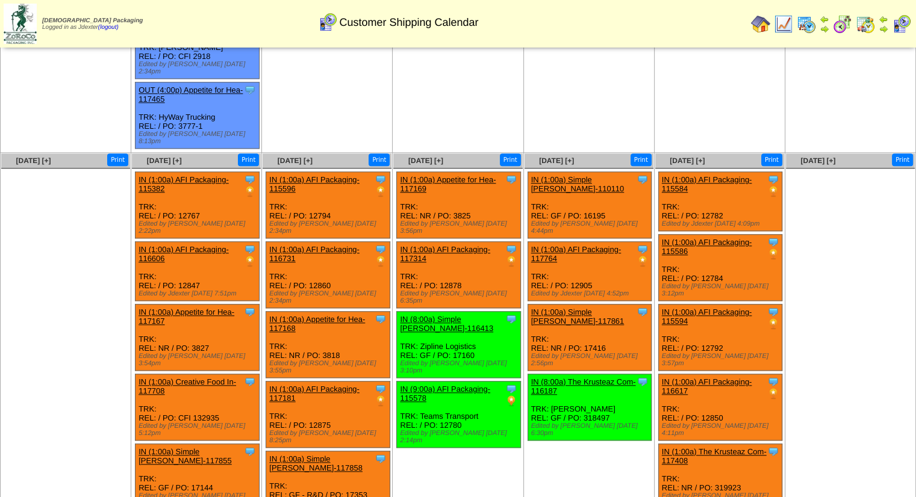
scroll to position [1084, 0]
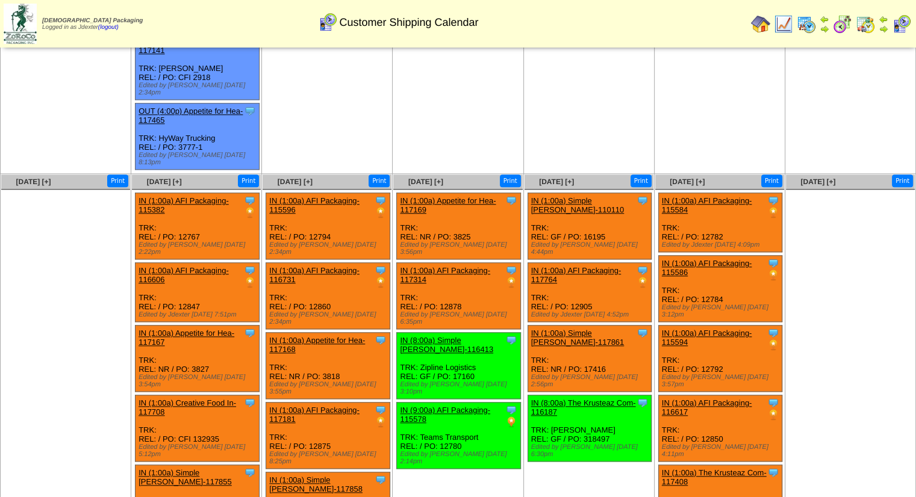
click at [729, 329] on link "IN (1:00a) AFI Packaging-115594" at bounding box center [707, 338] width 90 height 18
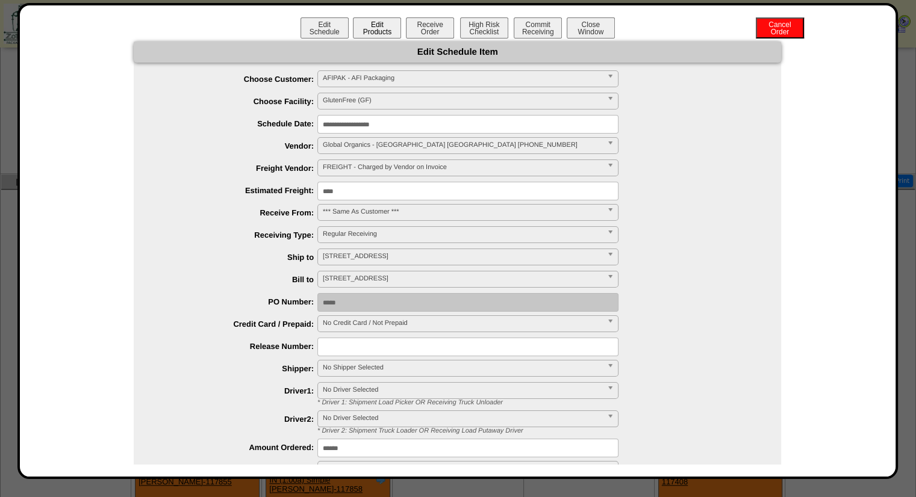
click at [377, 25] on button "Edit Products" at bounding box center [377, 27] width 48 height 21
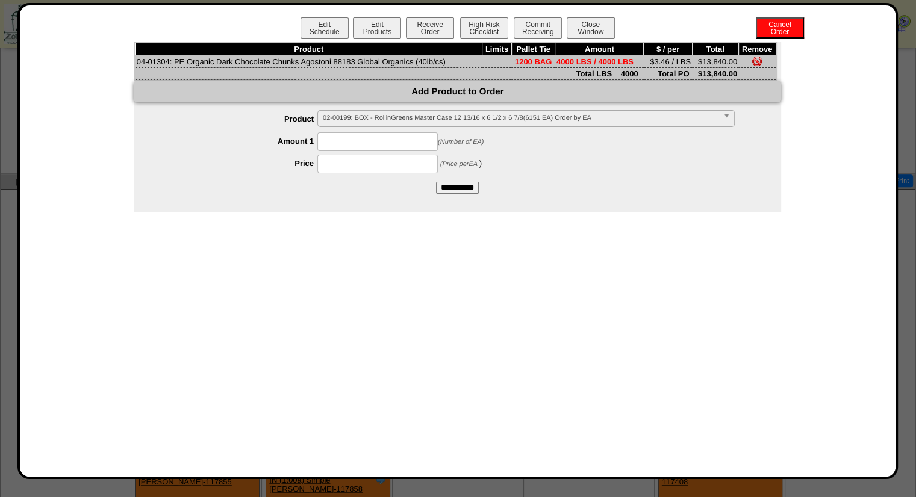
click at [456, 118] on span "02-00199: BOX - RollinGreens Master Case 12 13/16 x 6 1/2 x 6 7/8(6151 EA) Orde…" at bounding box center [520, 118] width 395 height 14
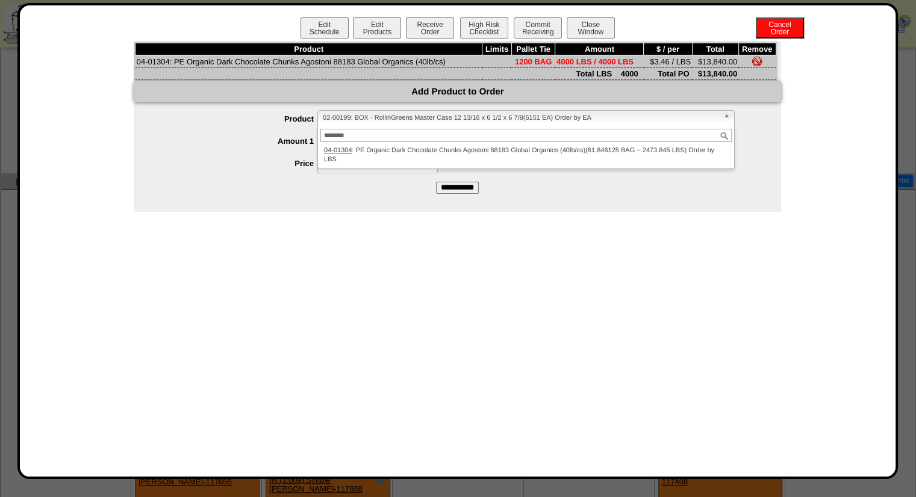
type input "********"
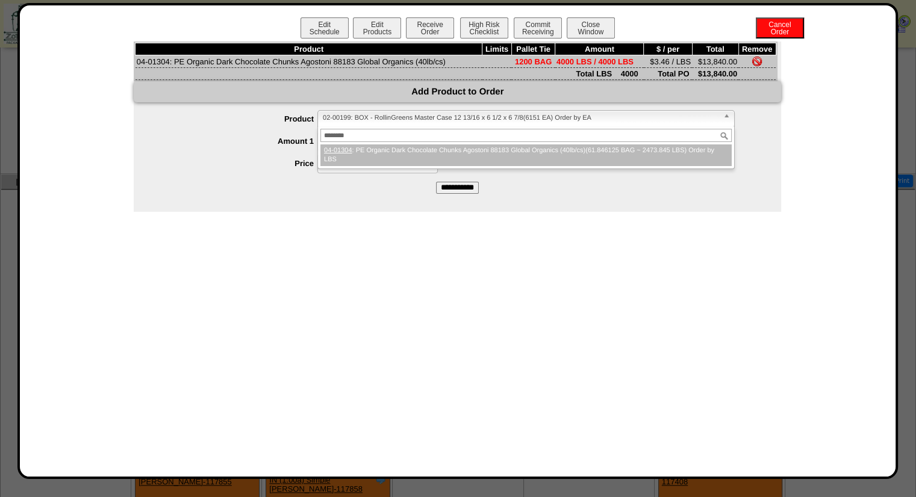
click at [542, 157] on li "04-01304 : PE Organic Dark Chocolate Chunks Agostoni 88183 Global Organics (40l…" at bounding box center [525, 155] width 411 height 22
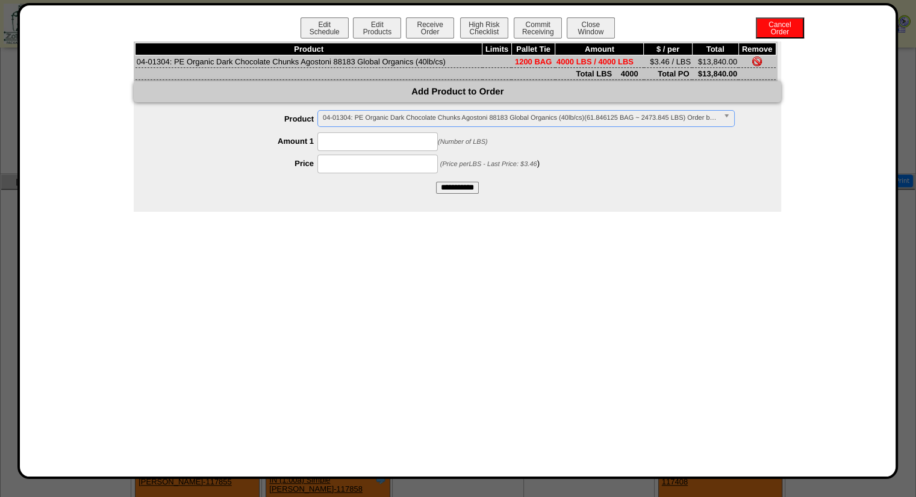
click at [415, 143] on input at bounding box center [377, 141] width 120 height 19
type input "****"
click at [358, 164] on input at bounding box center [377, 164] width 120 height 19
type input "****"
click at [453, 284] on div "Edit Schedule Edit Products Receive Order High Risk Checklist Commit Receiving …" at bounding box center [458, 240] width 852 height 447
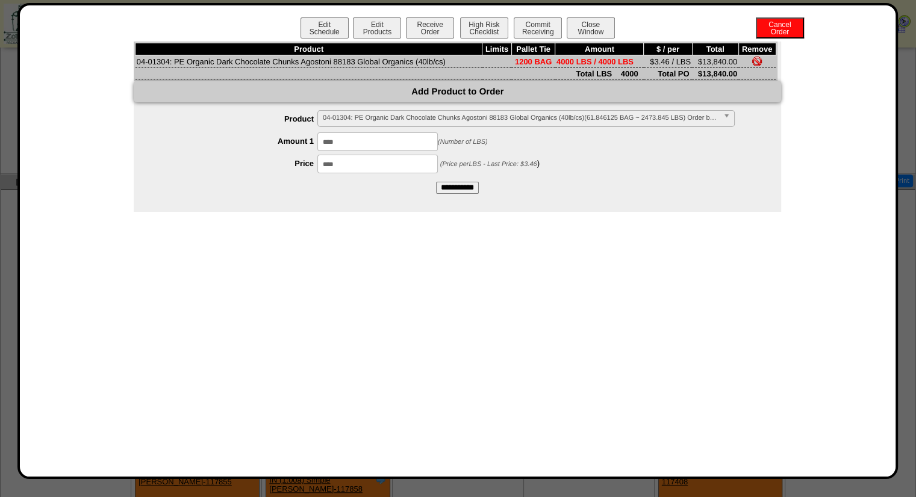
click at [448, 184] on input "**********" at bounding box center [457, 188] width 43 height 12
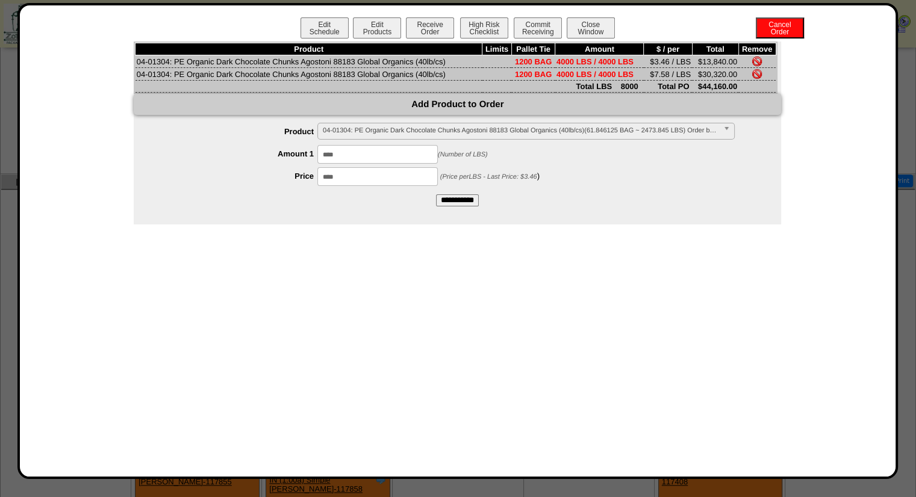
click at [757, 58] on img at bounding box center [757, 62] width 10 height 10
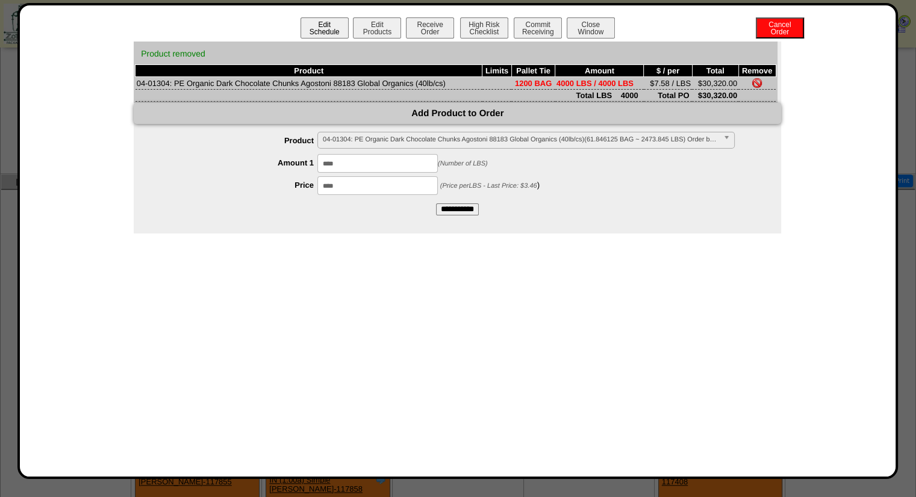
click at [332, 31] on button "Edit Schedule" at bounding box center [324, 27] width 48 height 21
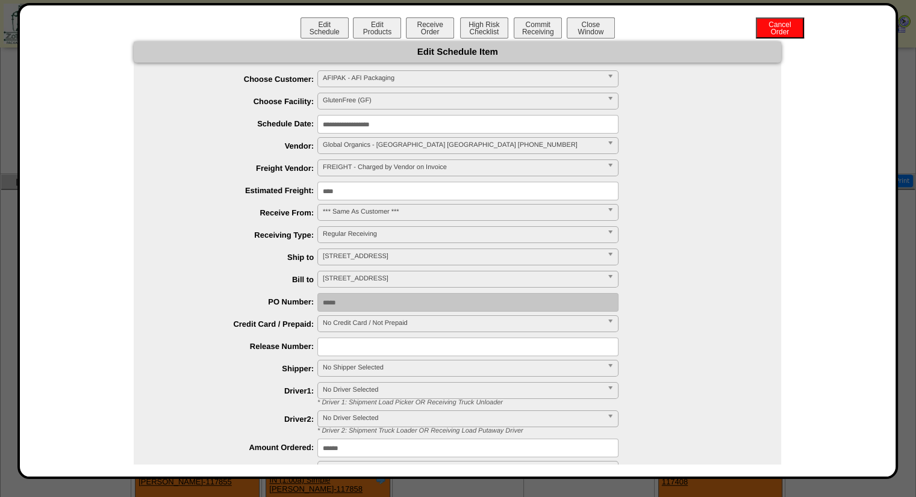
click at [352, 120] on input "**********" at bounding box center [467, 124] width 301 height 19
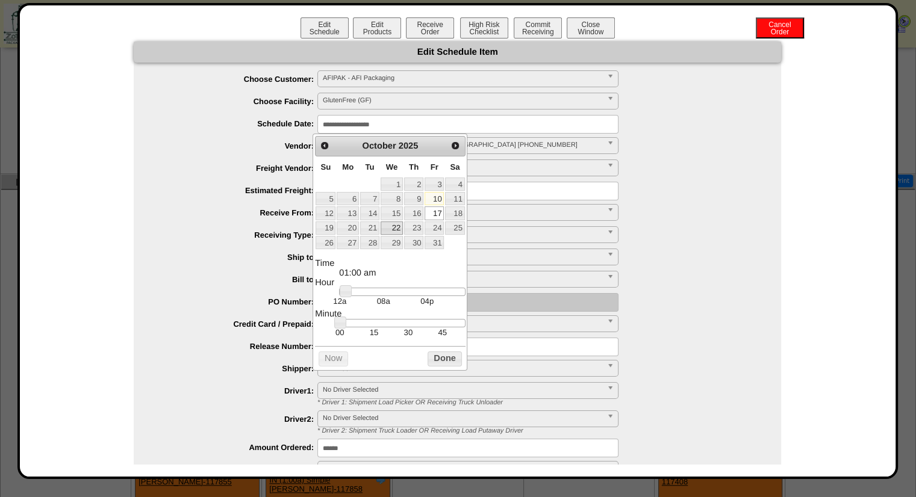
click at [391, 226] on link "22" at bounding box center [391, 228] width 22 height 13
type input "**********"
click at [440, 362] on button "Done" at bounding box center [444, 359] width 34 height 15
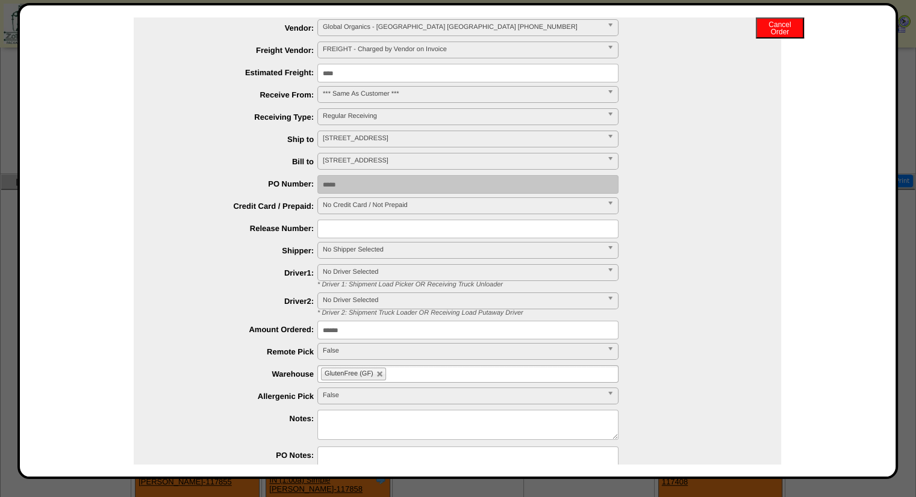
scroll to position [181, 0]
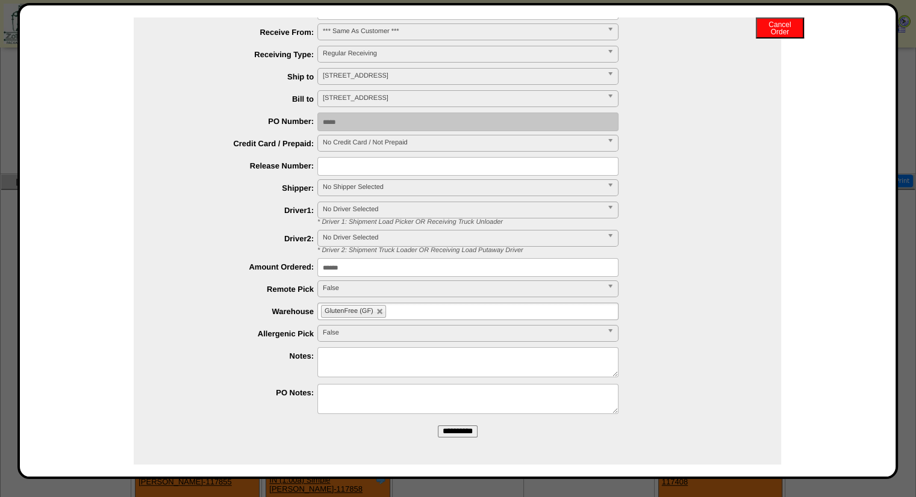
click at [469, 436] on input "**********" at bounding box center [458, 432] width 40 height 12
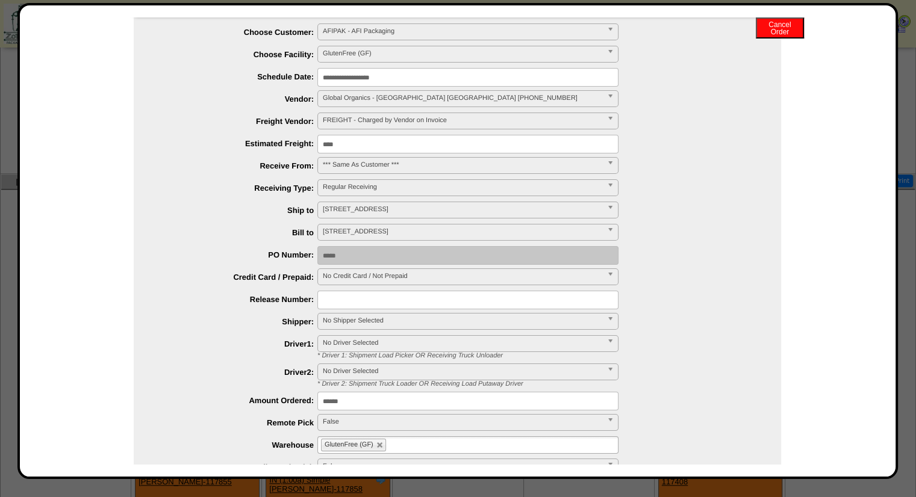
scroll to position [0, 0]
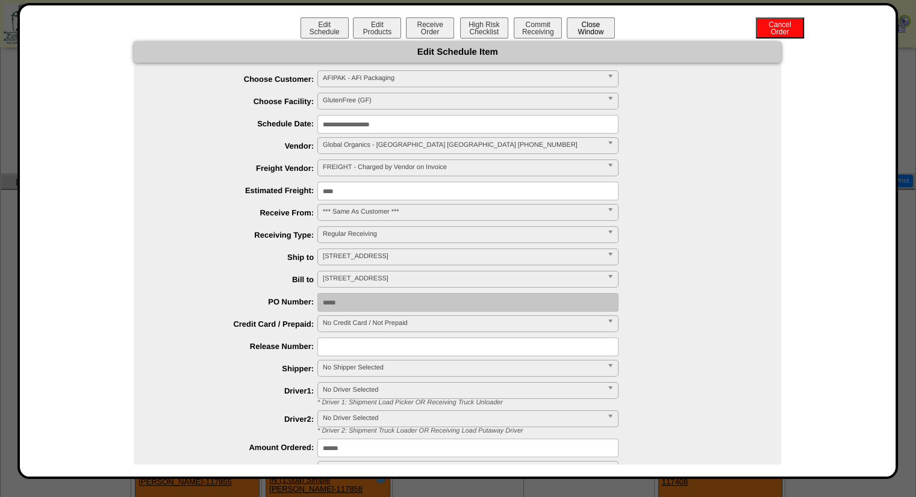
click at [603, 28] on button "Close Window" at bounding box center [590, 27] width 48 height 21
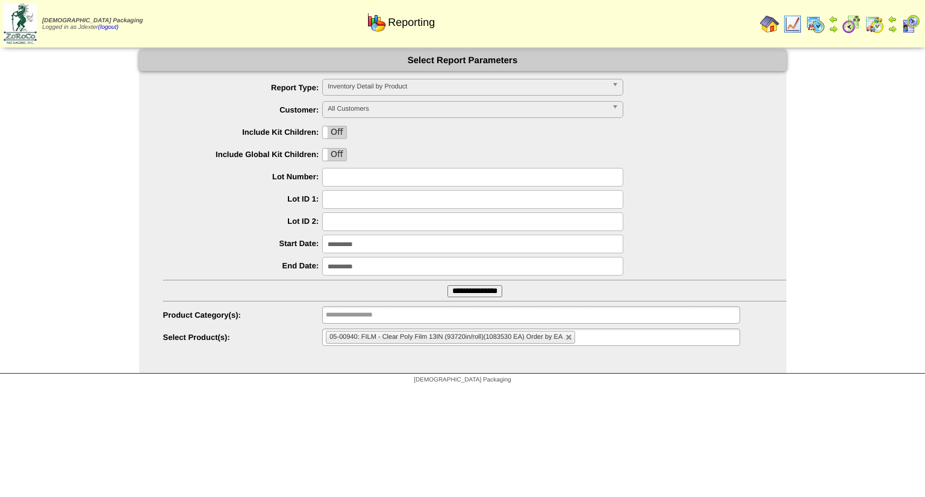
click at [573, 341] on li "05-00940: FILM - Clear Poly Film 13IN (93720in/roll)(1083530 EA) Order by EA" at bounding box center [450, 337] width 249 height 13
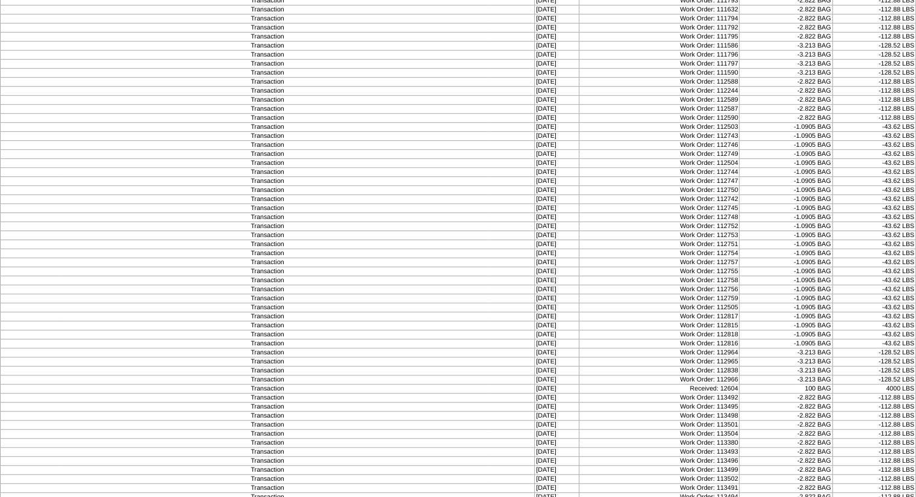
scroll to position [672, 0]
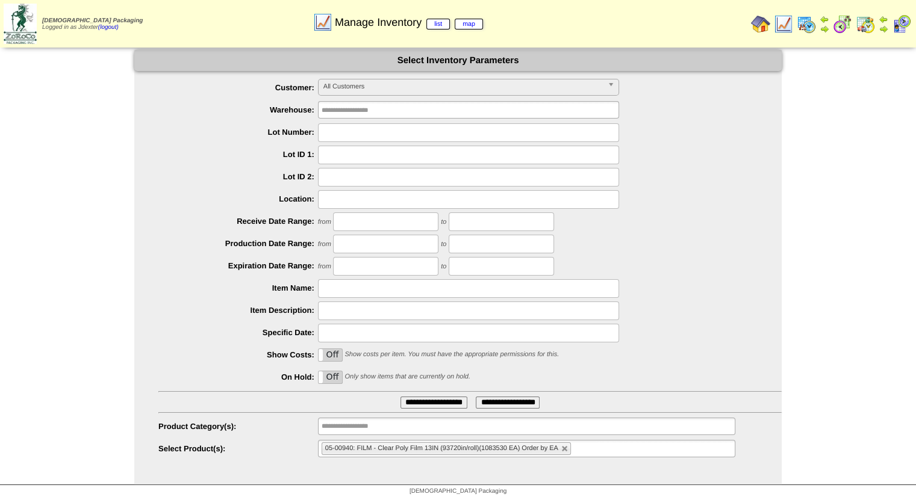
drag, startPoint x: 325, startPoint y: 354, endPoint x: 340, endPoint y: 362, distance: 16.4
click at [327, 355] on label "Off" at bounding box center [329, 355] width 23 height 12
click at [564, 448] on link at bounding box center [564, 448] width 7 height 7
type input "**********"
click at [564, 448] on ul at bounding box center [526, 448] width 417 height 17
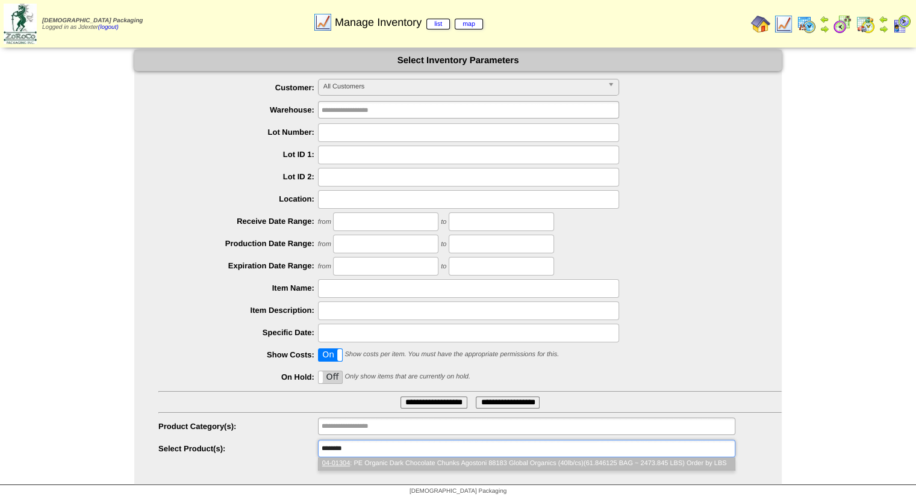
type input "********"
click at [573, 460] on li "04-01304 : PE Organic Dark Chocolate Chunks Agostoni 88183 Global Organics (40l…" at bounding box center [526, 463] width 416 height 13
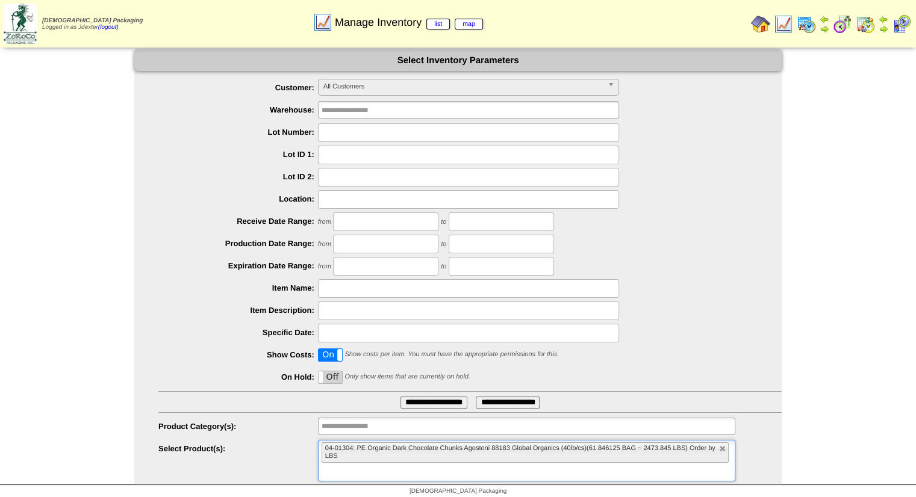
click at [452, 410] on ul "**********" at bounding box center [457, 269] width 647 height 380
click at [450, 406] on input "**********" at bounding box center [433, 403] width 67 height 12
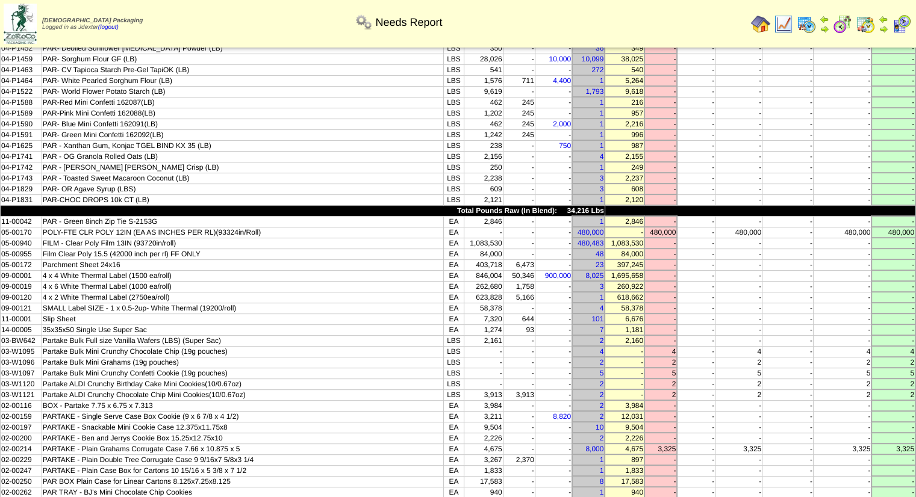
scroll to position [205, 0]
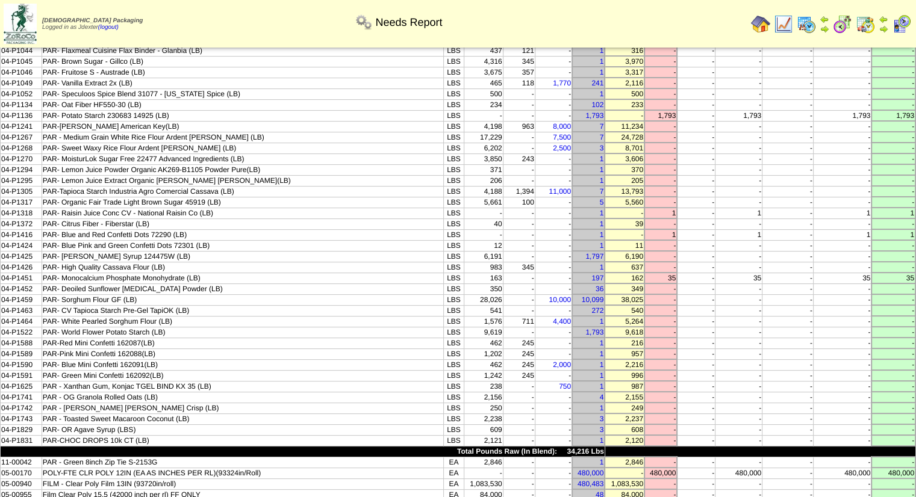
click at [762, 19] on img at bounding box center [760, 23] width 19 height 19
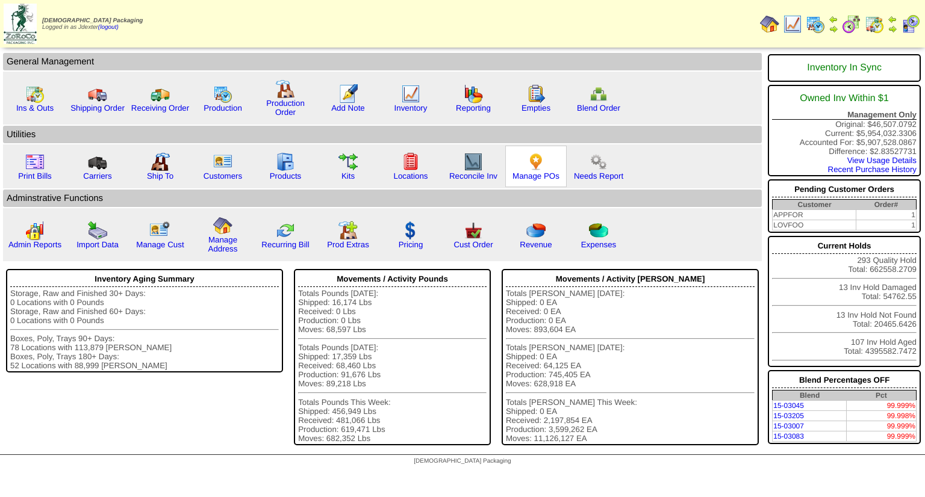
click at [544, 181] on div "Manage POs" at bounding box center [535, 167] width 61 height 42
click at [544, 174] on link "Manage POs" at bounding box center [535, 176] width 47 height 9
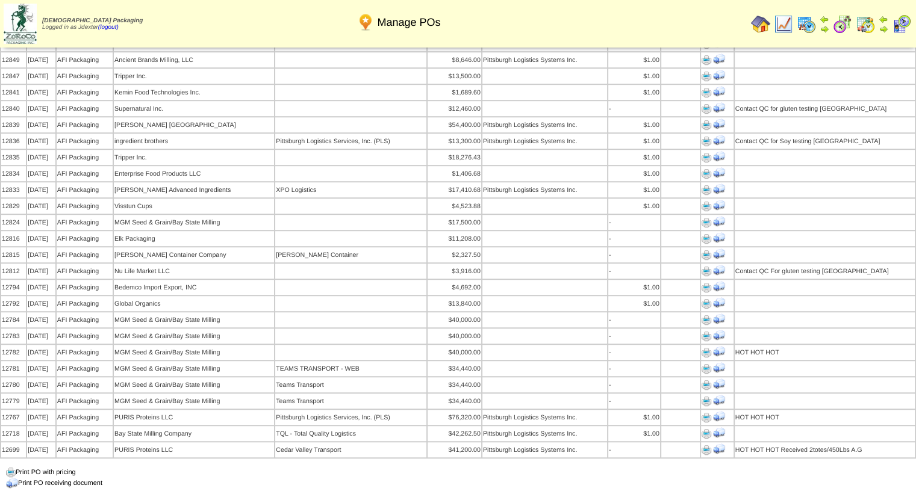
scroll to position [602, 0]
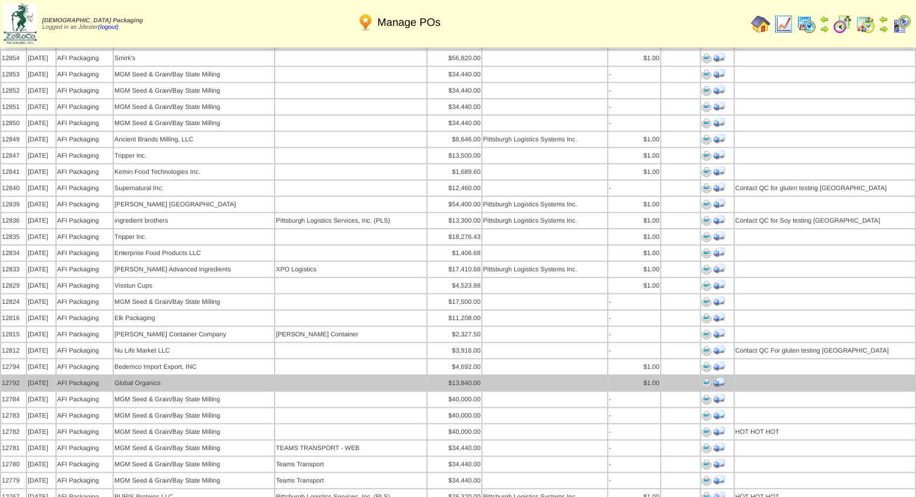
click at [705, 379] on img at bounding box center [706, 384] width 10 height 10
